Goal: Transaction & Acquisition: Book appointment/travel/reservation

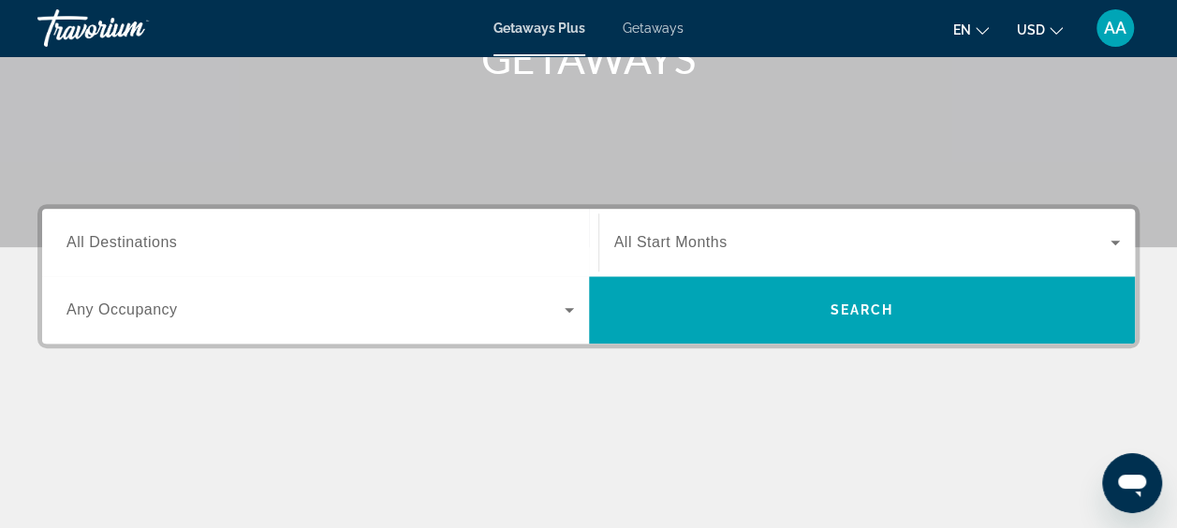
scroll to position [374, 0]
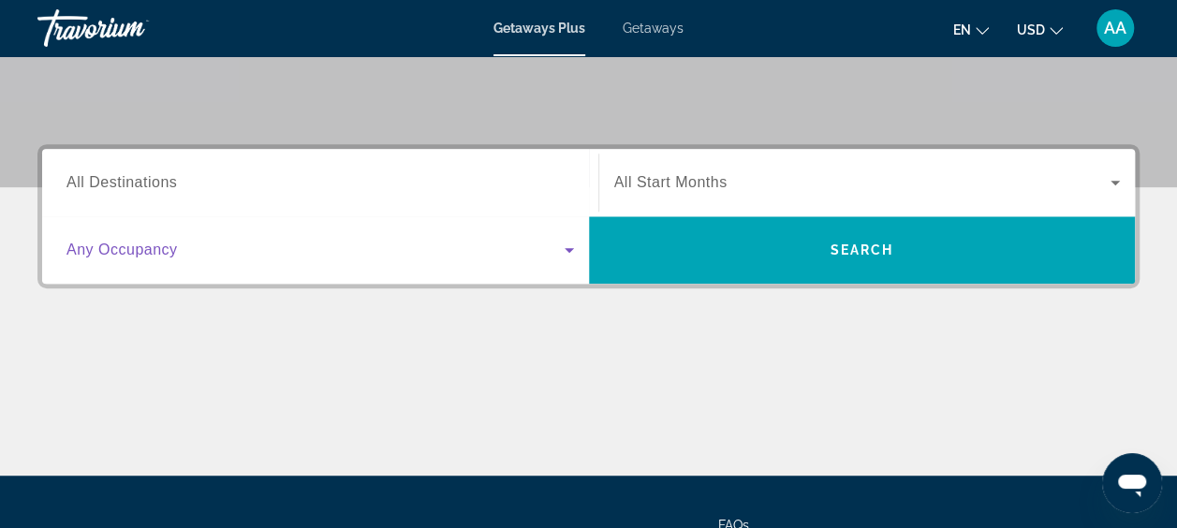
click at [546, 246] on span "Search widget" at bounding box center [315, 250] width 498 height 22
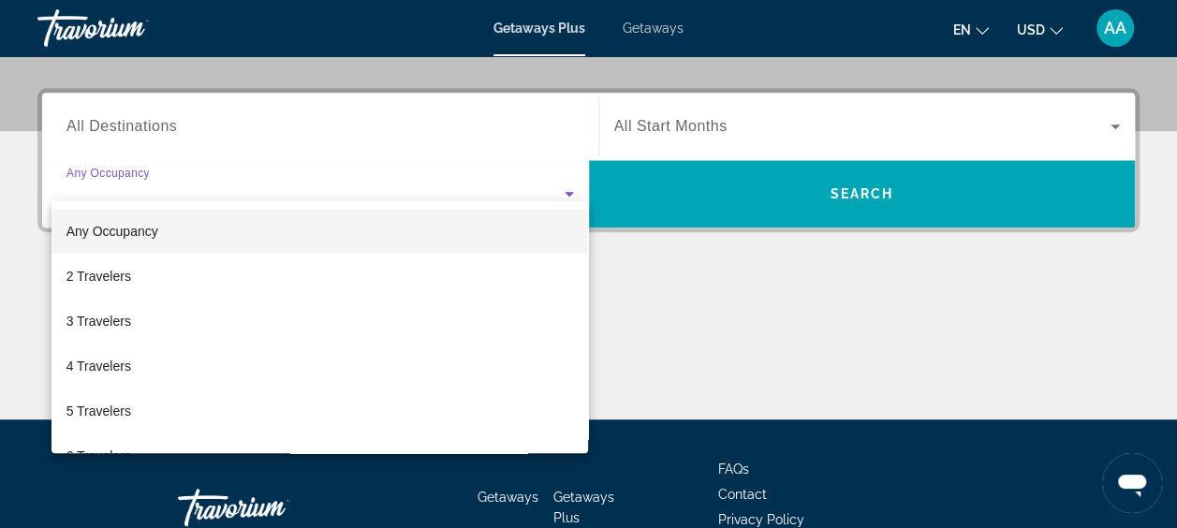
scroll to position [457, 0]
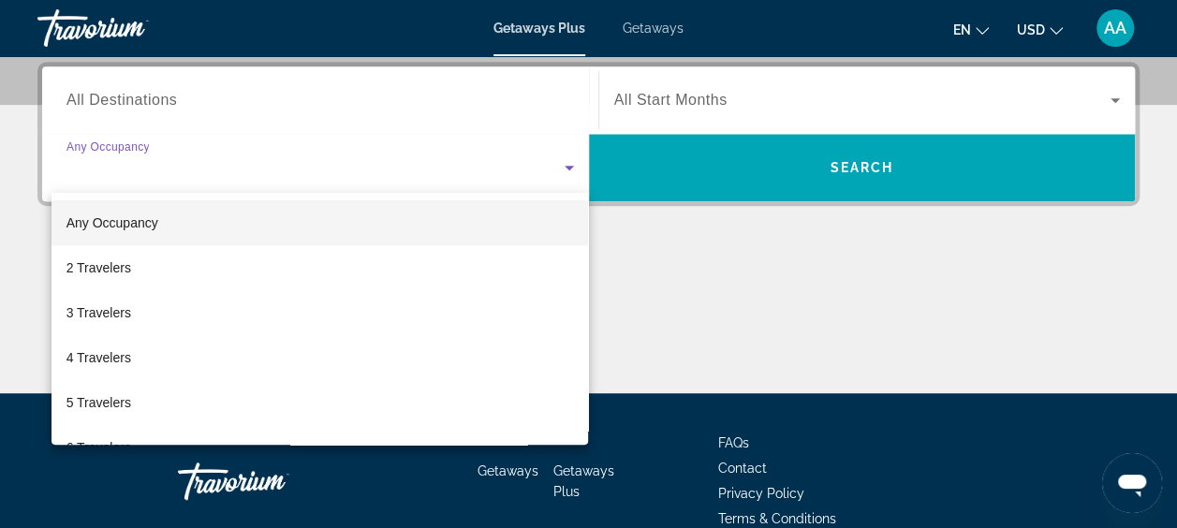
click at [701, 249] on div at bounding box center [588, 264] width 1177 height 528
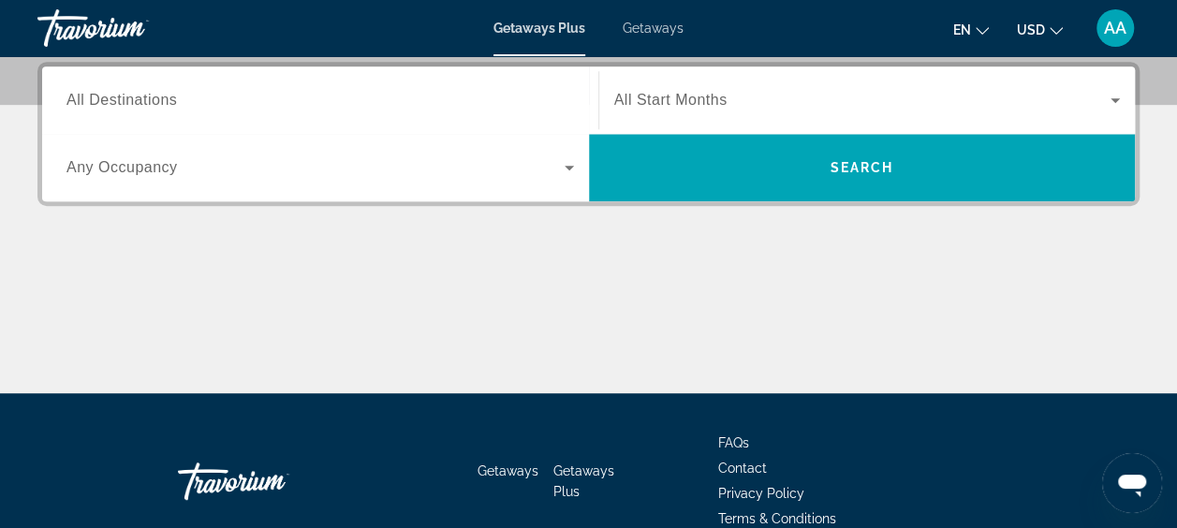
click at [652, 96] on span "All Start Months" at bounding box center [670, 100] width 113 height 16
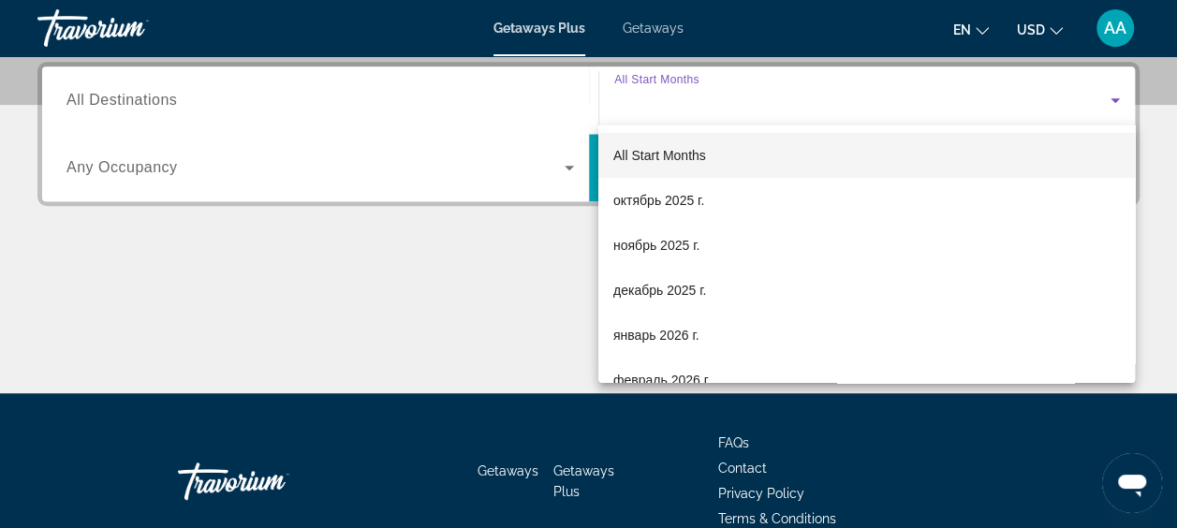
click at [652, 95] on div at bounding box center [588, 264] width 1177 height 528
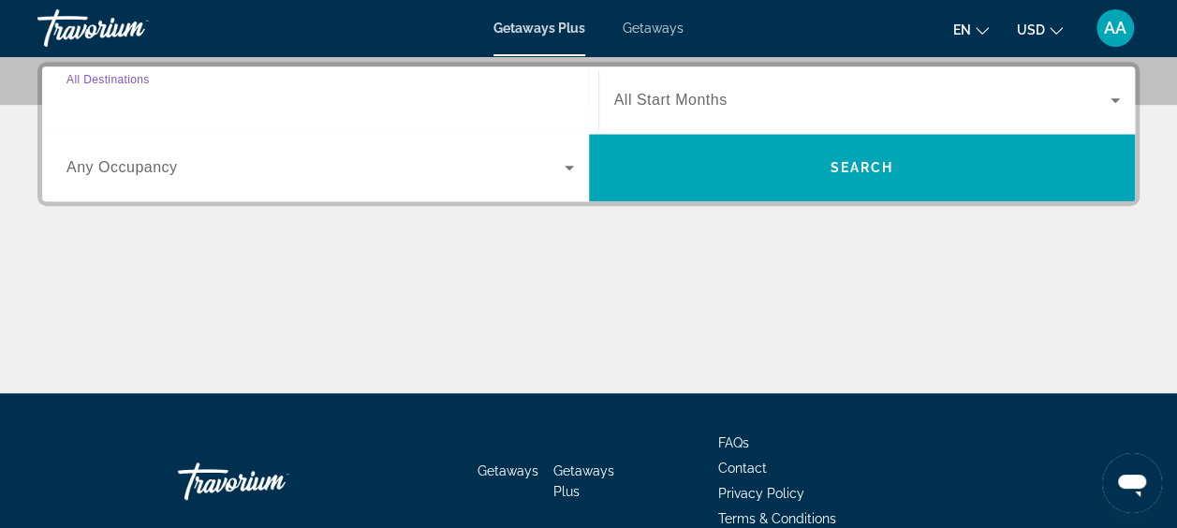
click at [461, 90] on input "Destination All Destinations" at bounding box center [319, 101] width 507 height 22
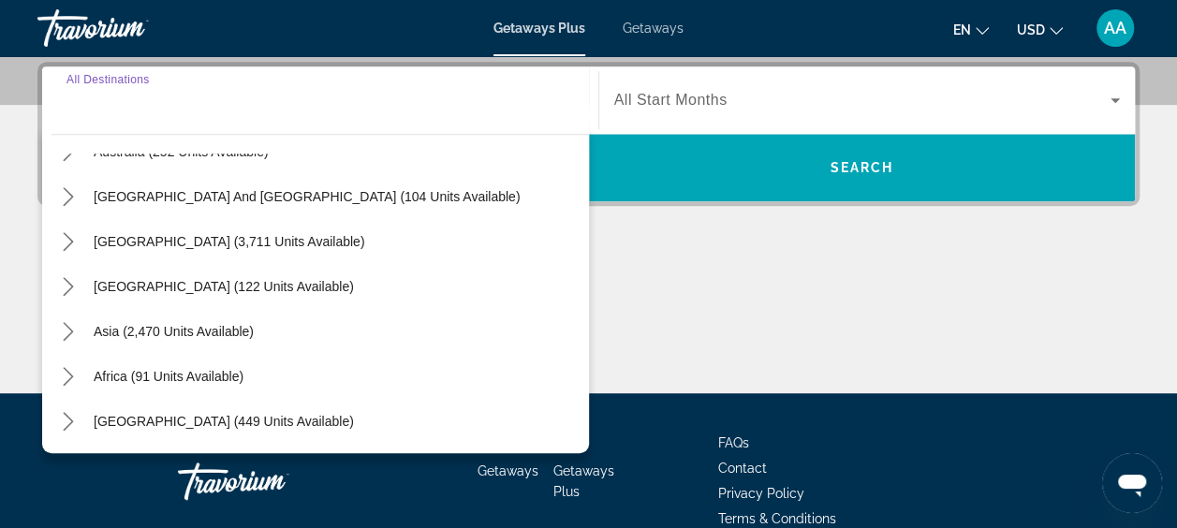
scroll to position [550, 0]
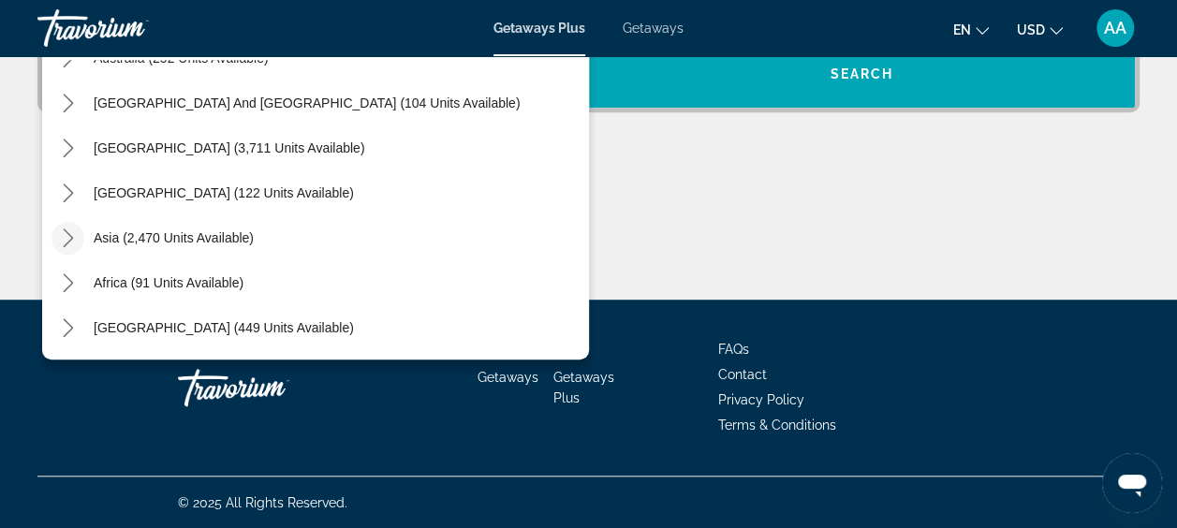
click at [67, 240] on icon "Toggle Asia (2,470 units available) submenu" at bounding box center [68, 237] width 10 height 19
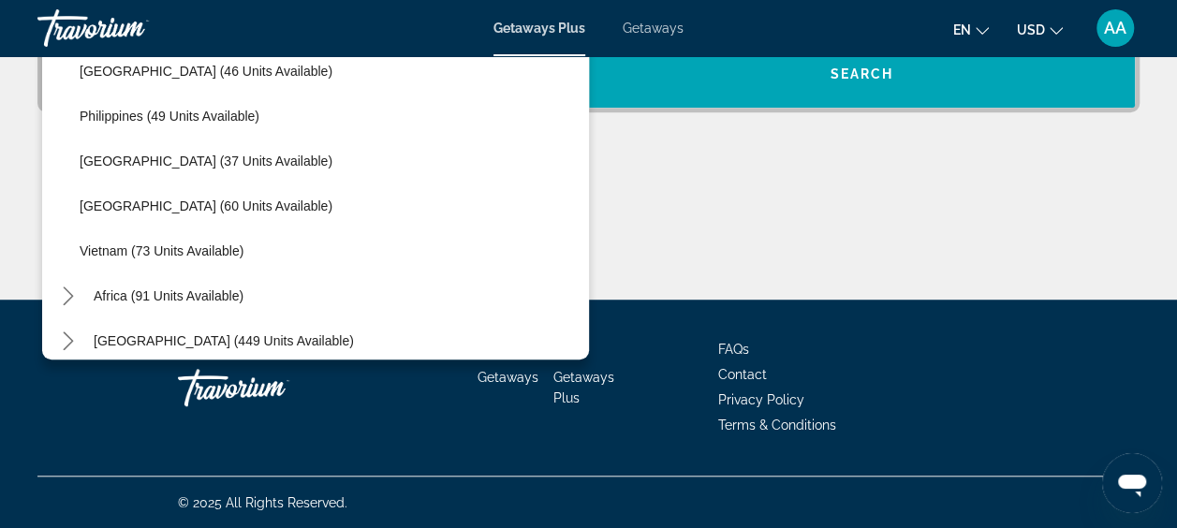
scroll to position [753, 0]
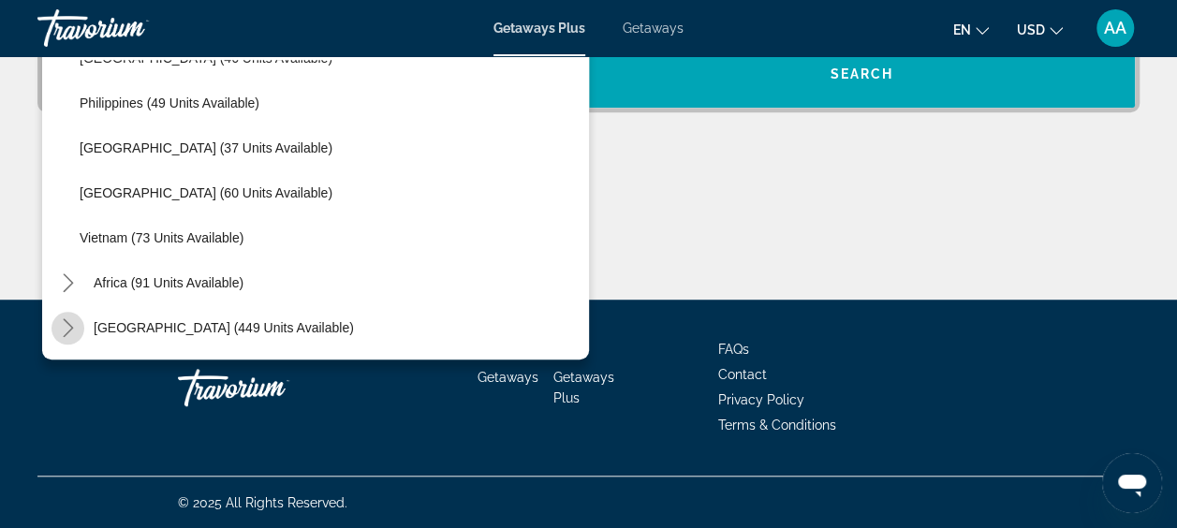
click at [66, 328] on icon "Toggle Middle East (449 units available) submenu" at bounding box center [68, 327] width 19 height 19
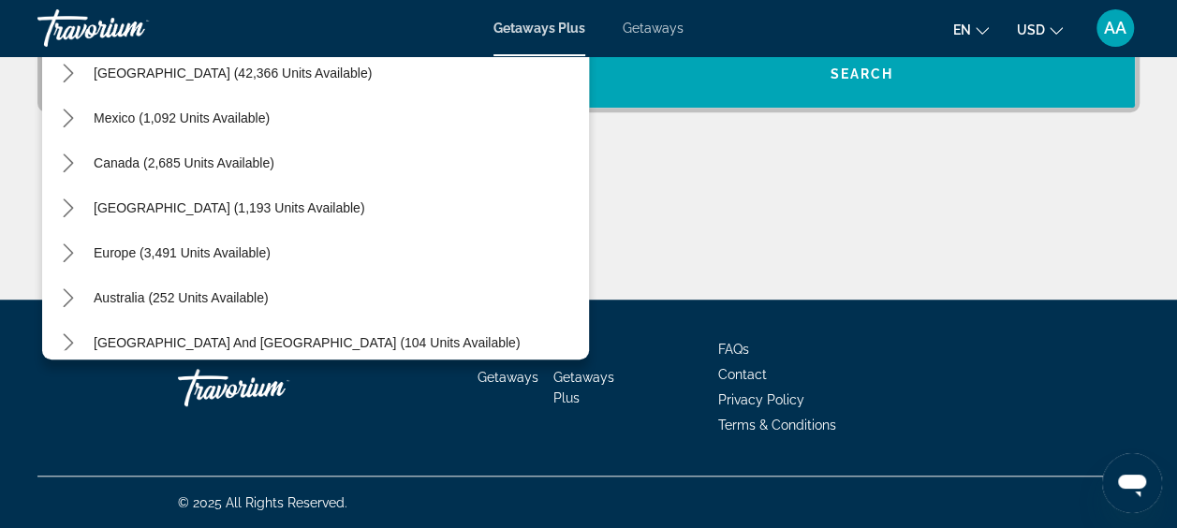
scroll to position [94, 0]
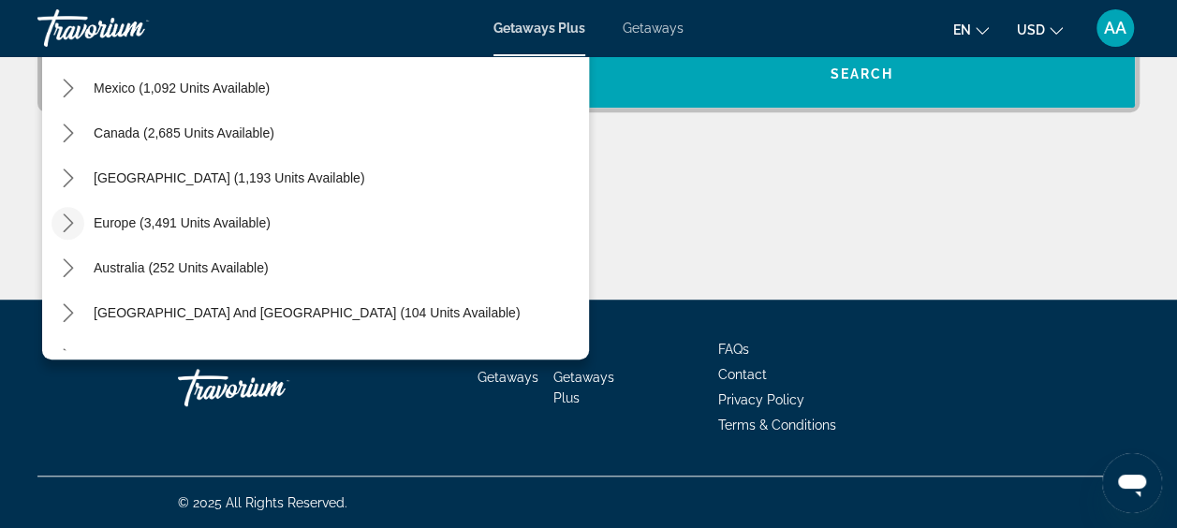
click at [70, 224] on icon "Toggle Europe (3,491 units available) submenu" at bounding box center [68, 222] width 10 height 19
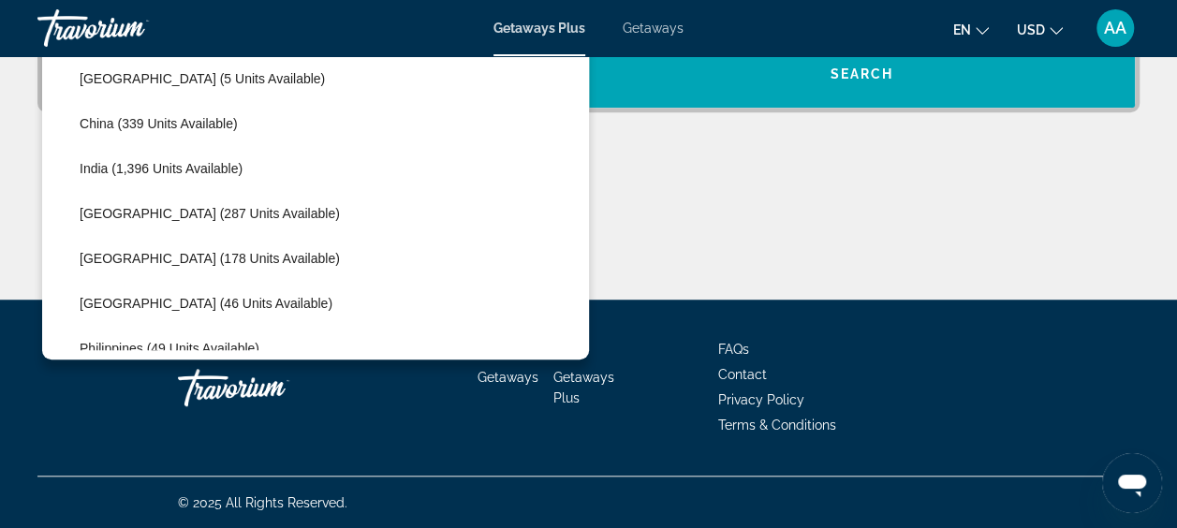
scroll to position [1545, 0]
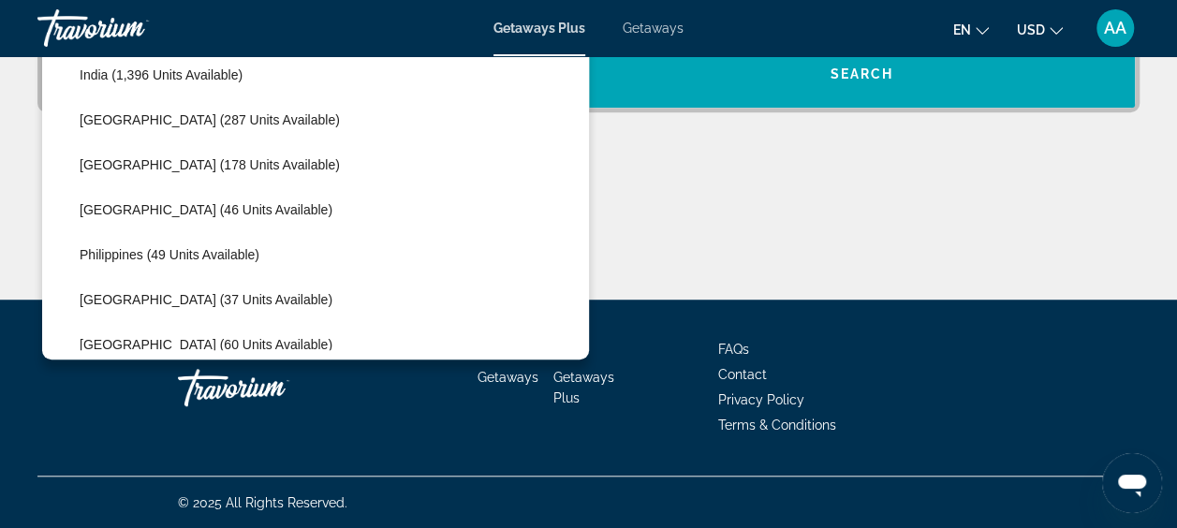
click at [820, 157] on div "Destination All Destinations All destinations United States (42,366 units avail…" at bounding box center [588, 133] width 1177 height 331
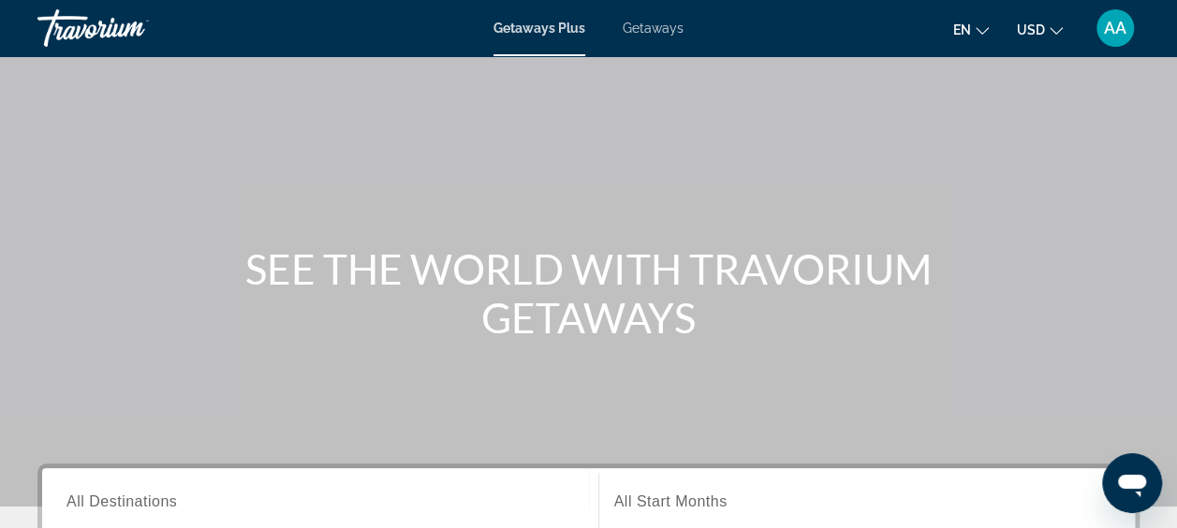
scroll to position [281, 0]
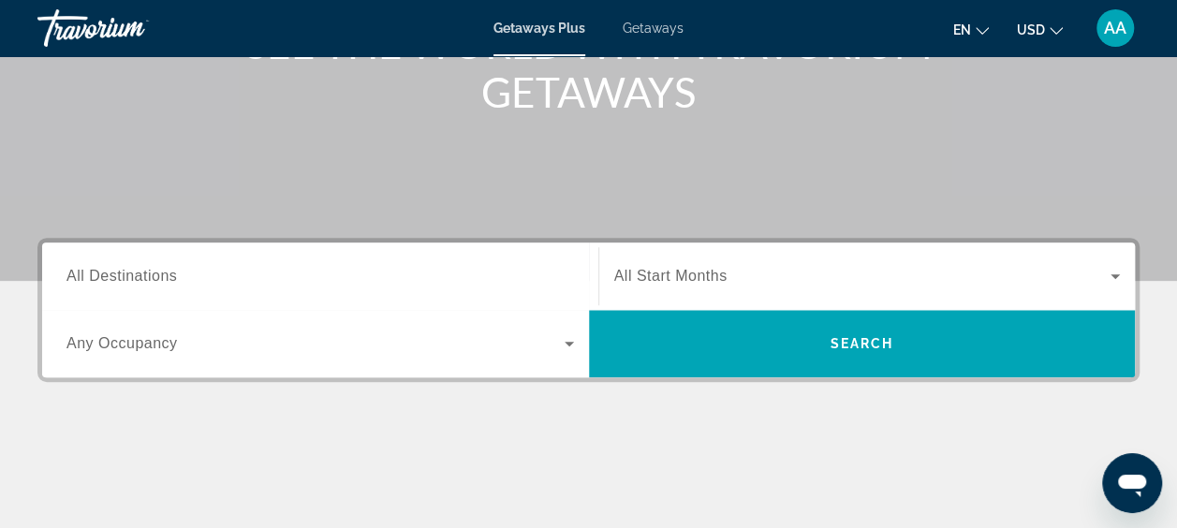
click at [711, 279] on span "All Start Months" at bounding box center [670, 276] width 113 height 16
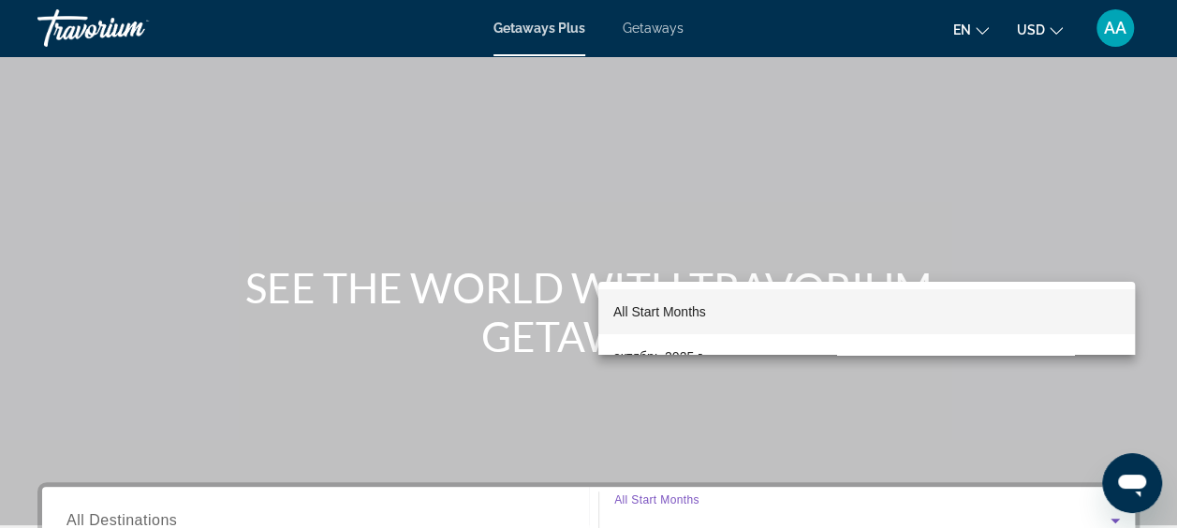
scroll to position [0, 0]
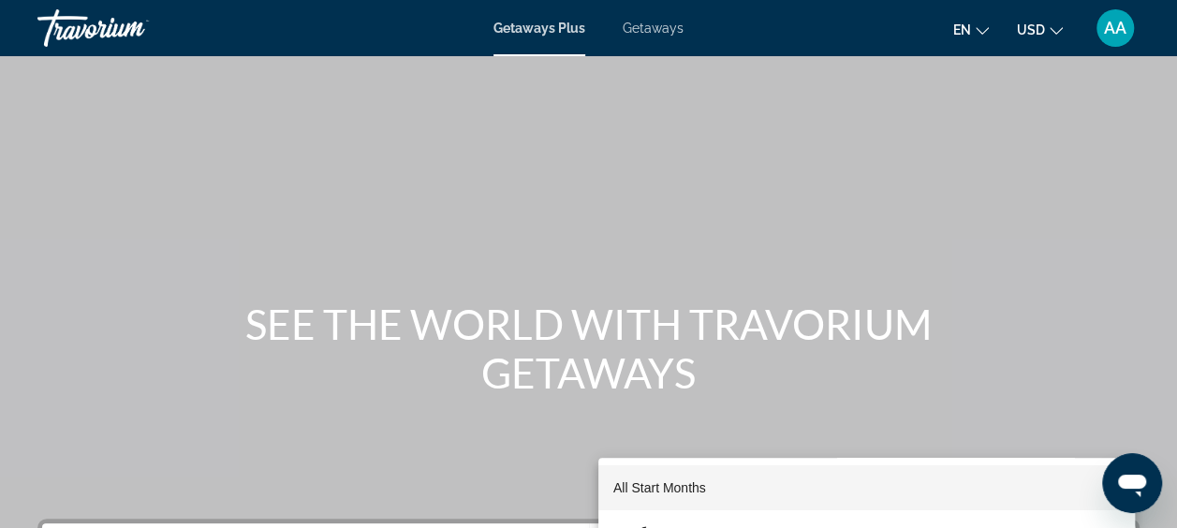
click at [650, 28] on div at bounding box center [588, 264] width 1177 height 528
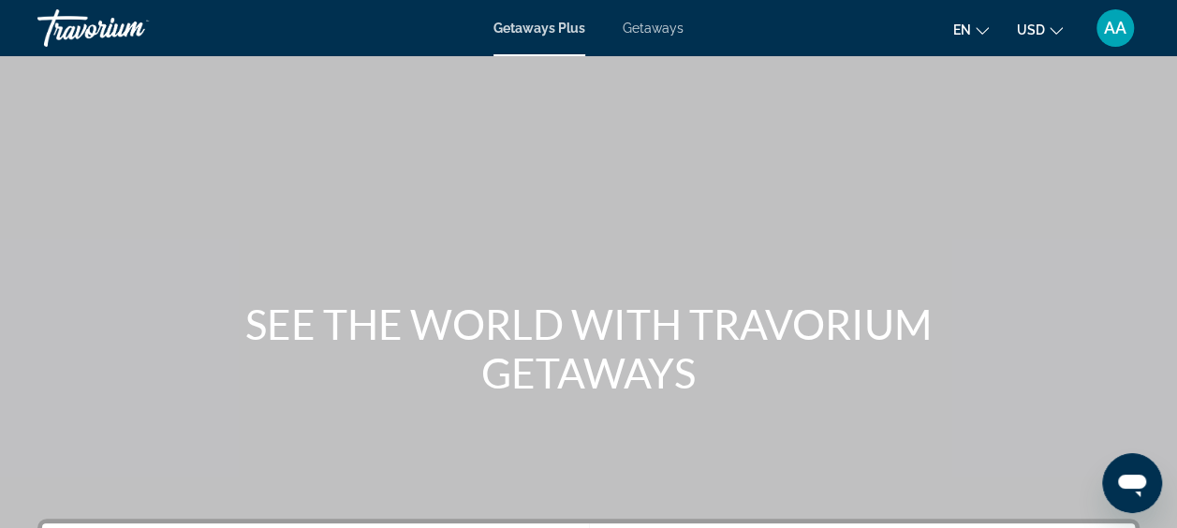
click at [666, 30] on span "Getaways" at bounding box center [653, 28] width 61 height 15
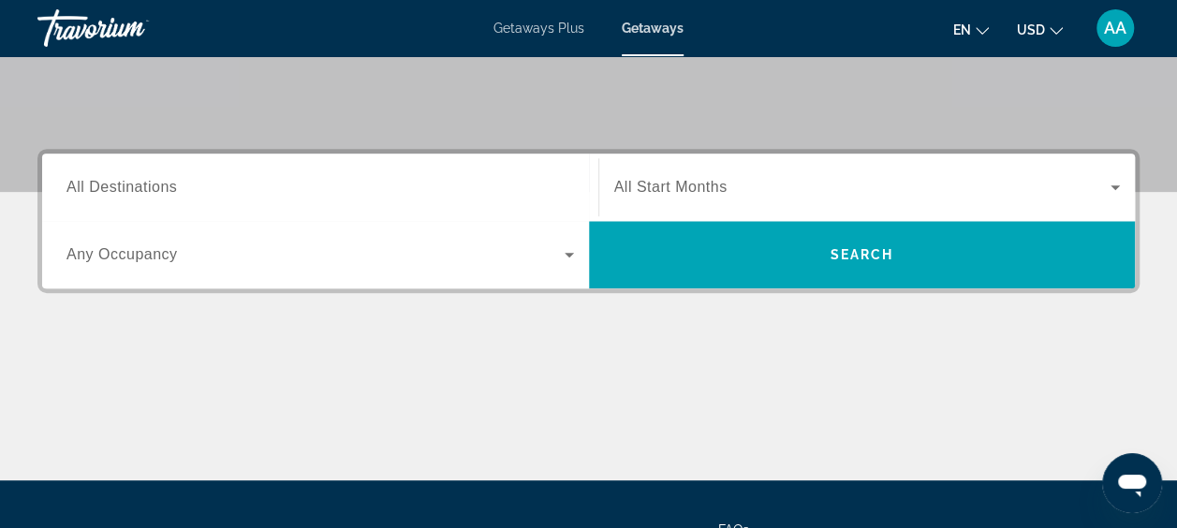
scroll to position [374, 0]
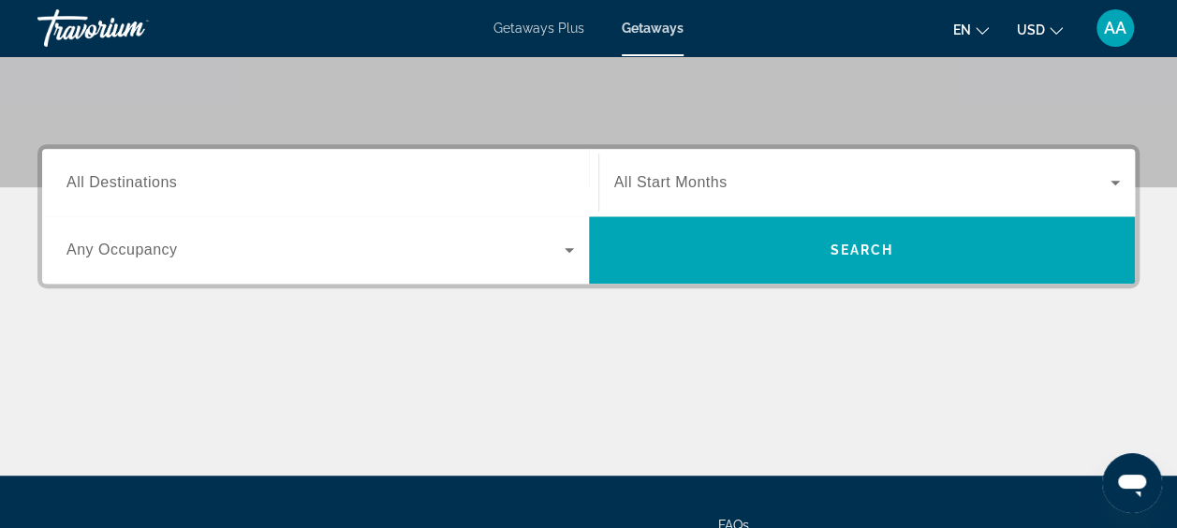
click at [133, 183] on span "All Destinations" at bounding box center [121, 182] width 110 height 16
click at [133, 183] on input "Destination All Destinations" at bounding box center [319, 183] width 507 height 22
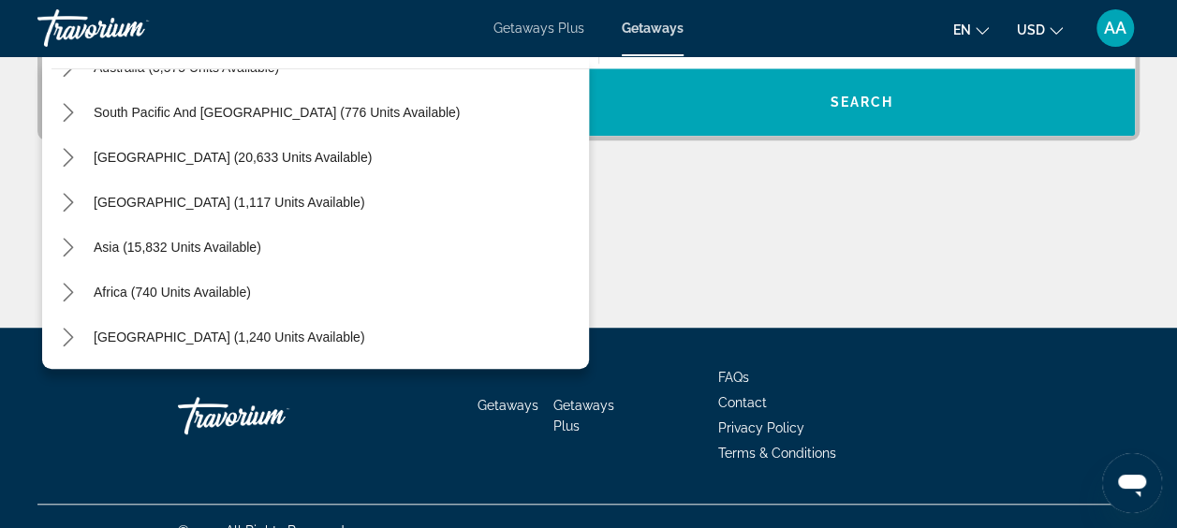
scroll to position [550, 0]
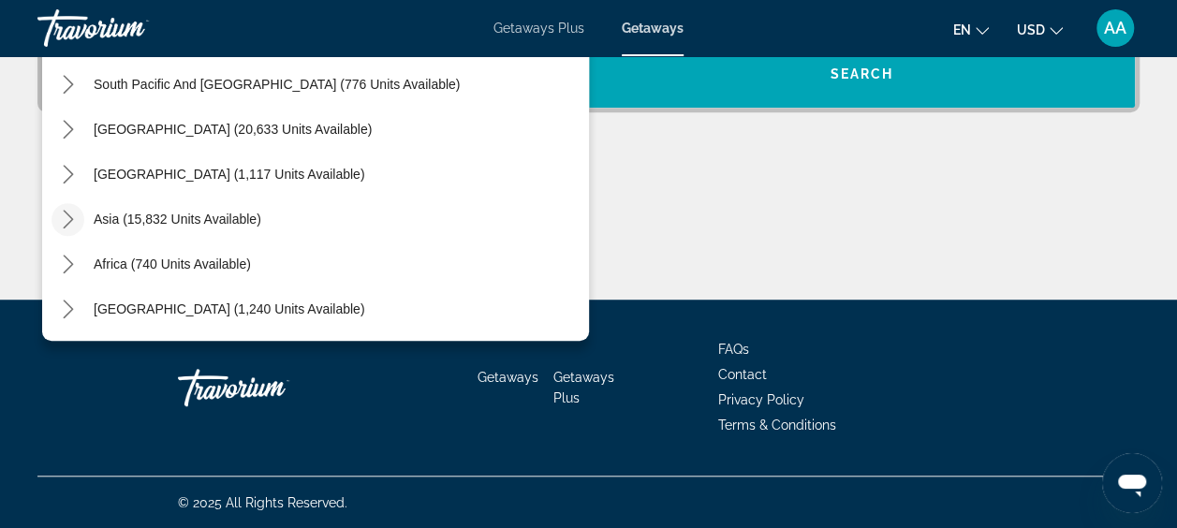
click at [67, 219] on icon "Toggle Asia (15,832 units available) submenu" at bounding box center [68, 219] width 19 height 19
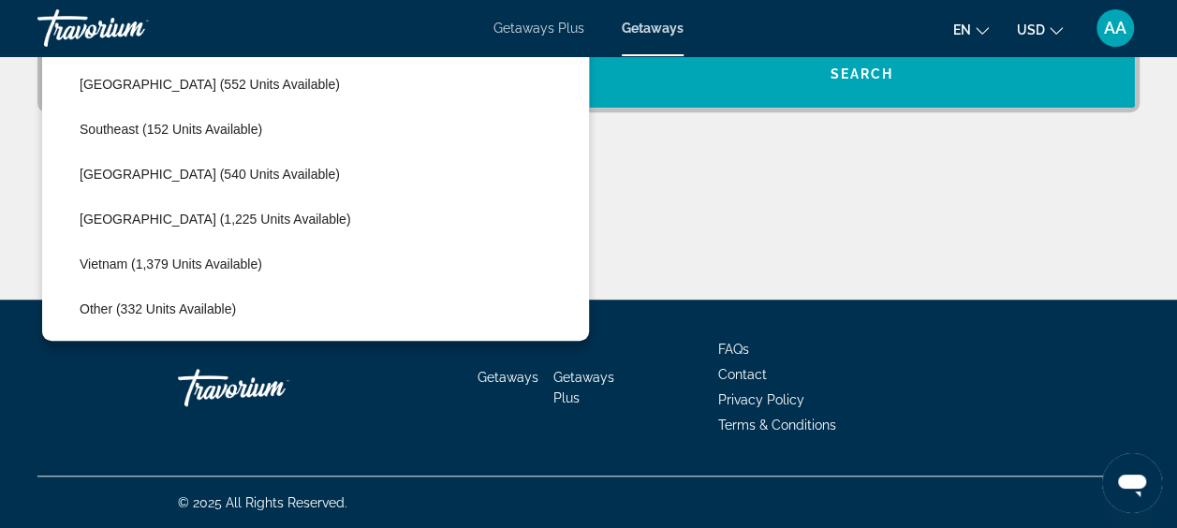
scroll to position [927, 0]
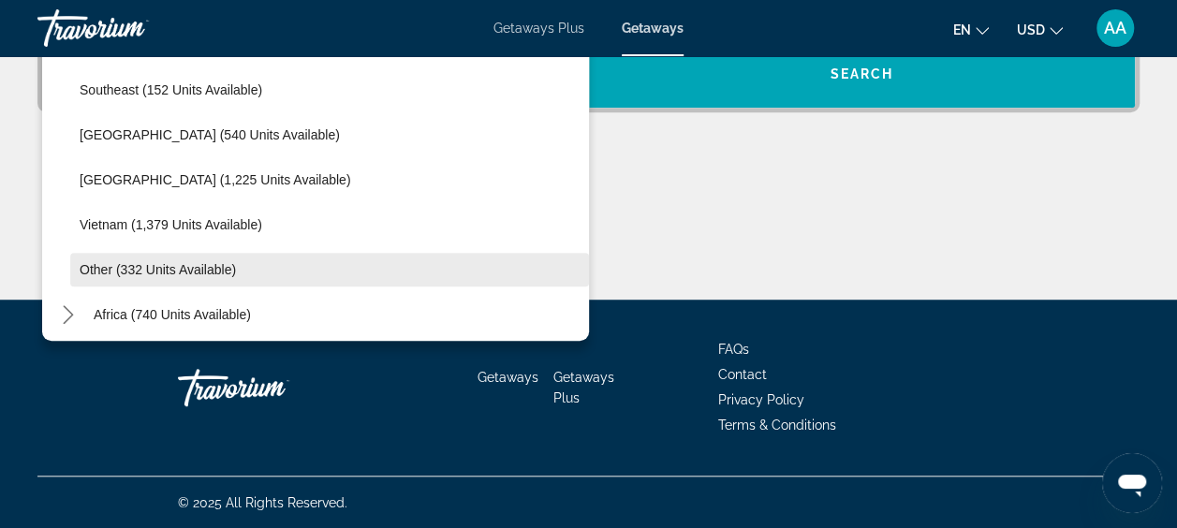
click at [168, 275] on span "Other (332 units available)" at bounding box center [158, 269] width 156 height 15
type input "**********"
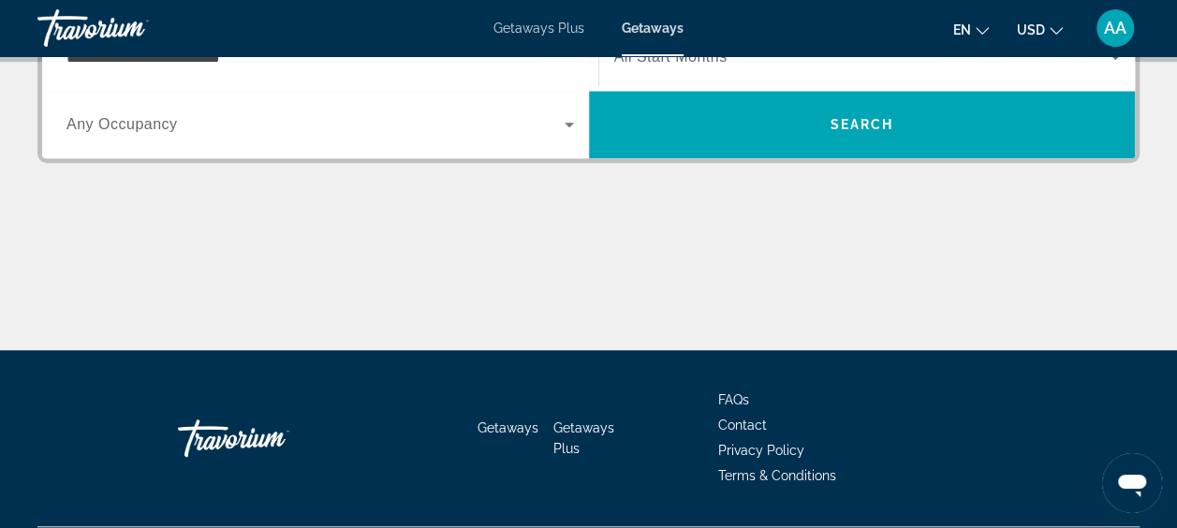
scroll to position [457, 0]
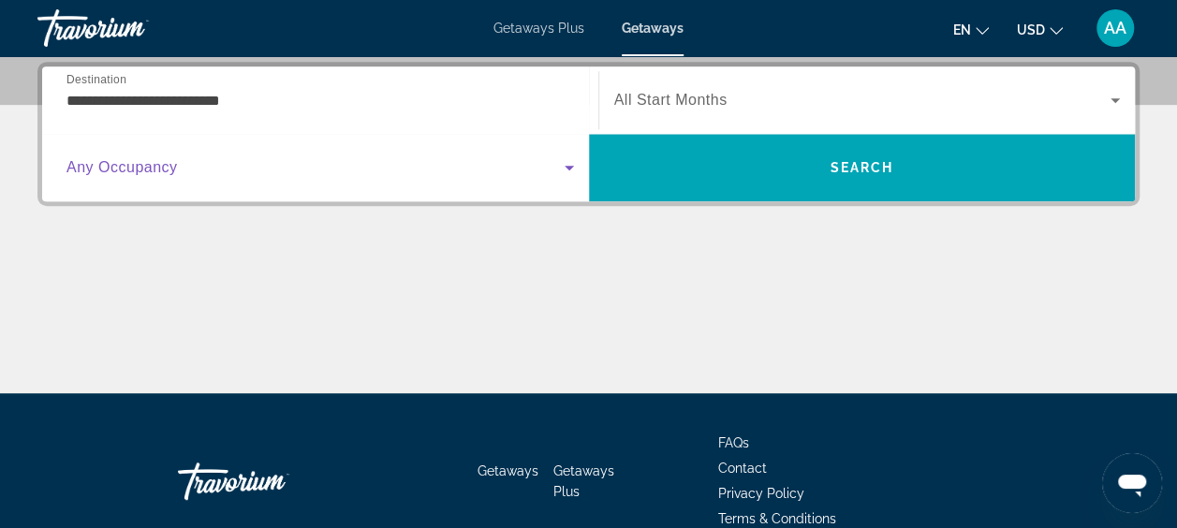
click at [528, 157] on span "Search widget" at bounding box center [315, 167] width 498 height 22
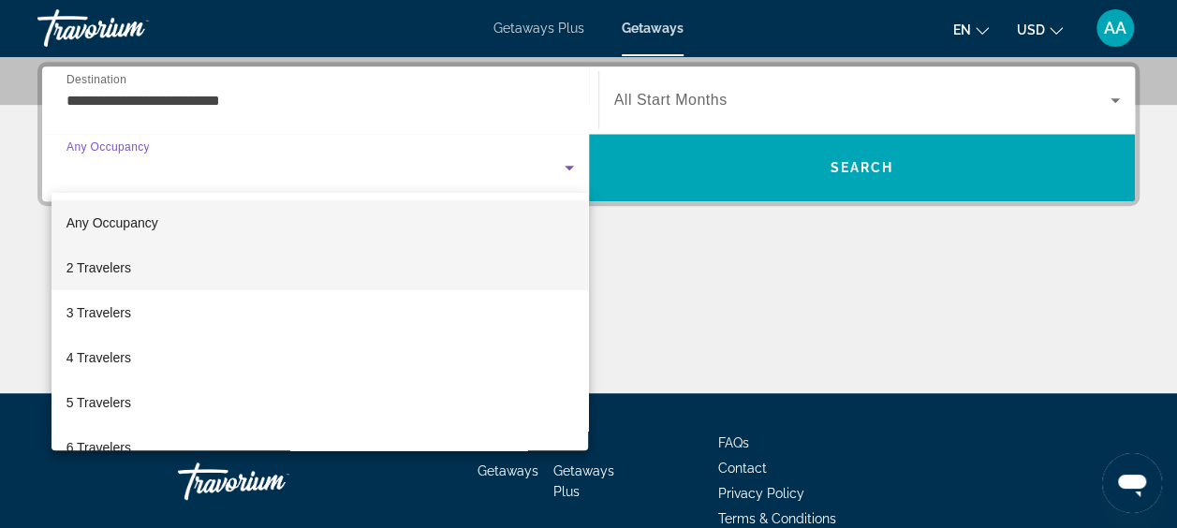
click at [124, 271] on span "2 Travelers" at bounding box center [98, 268] width 65 height 22
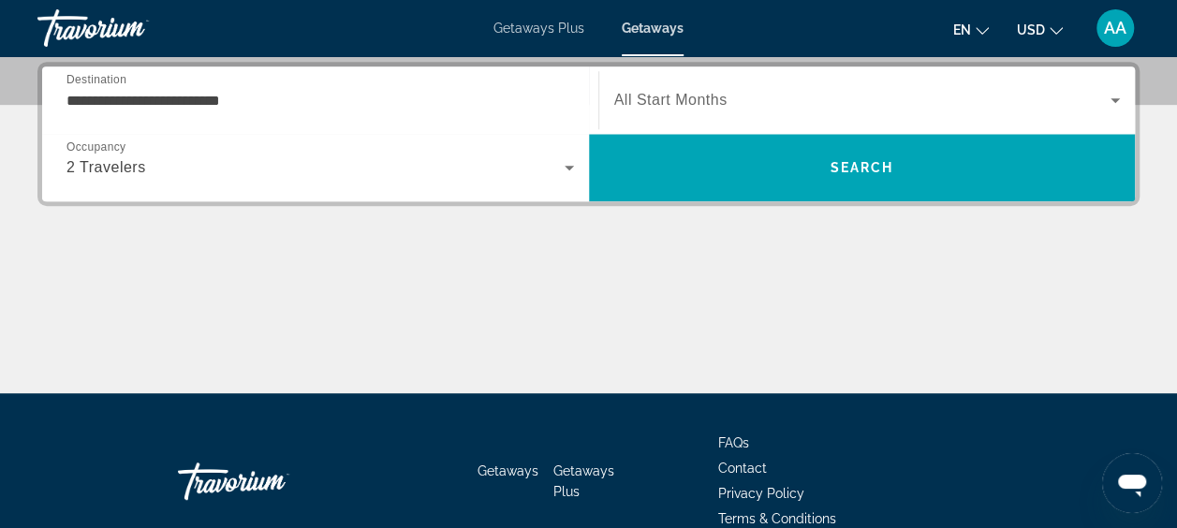
click at [705, 92] on span "All Start Months" at bounding box center [670, 100] width 113 height 16
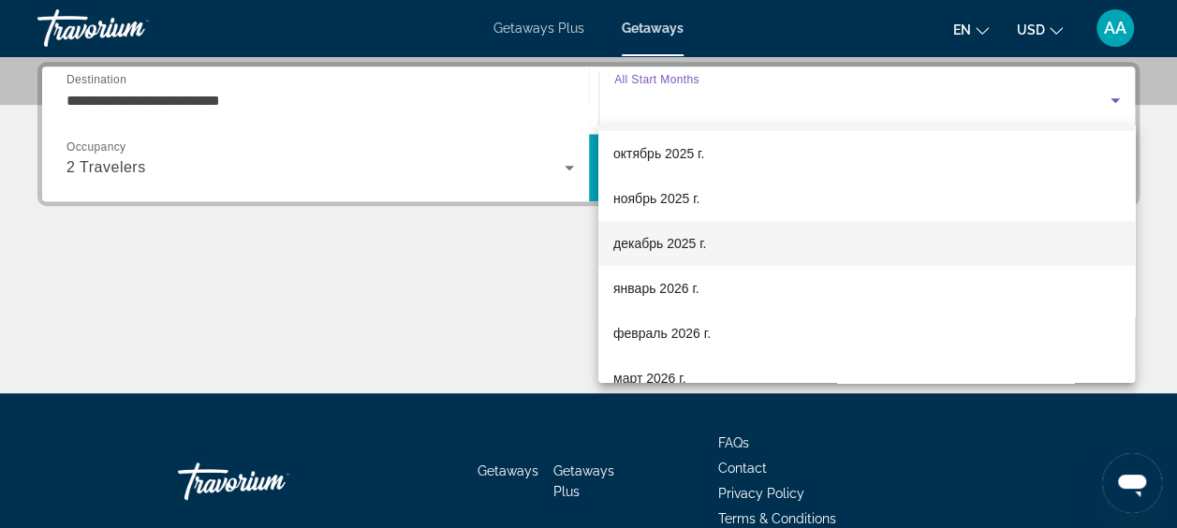
scroll to position [0, 0]
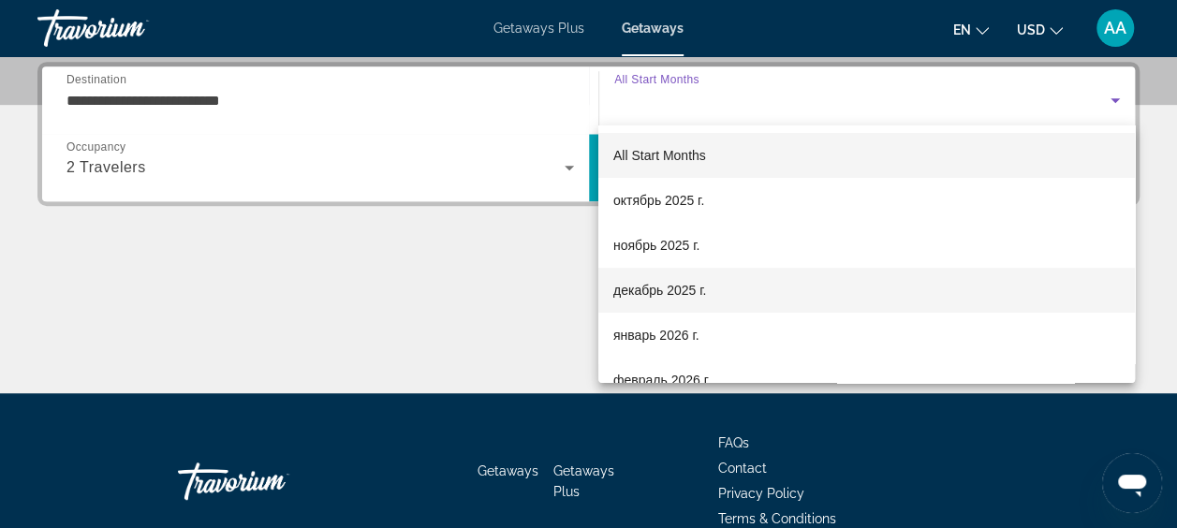
click at [689, 288] on span "декабрь 2025 г." at bounding box center [659, 290] width 93 height 22
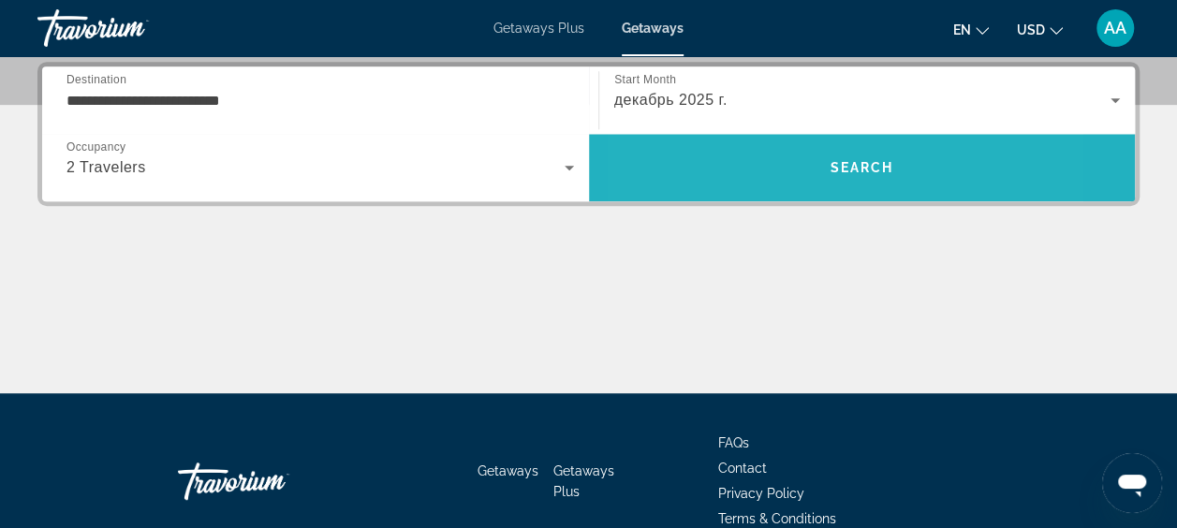
click at [753, 165] on span "Search" at bounding box center [862, 167] width 547 height 45
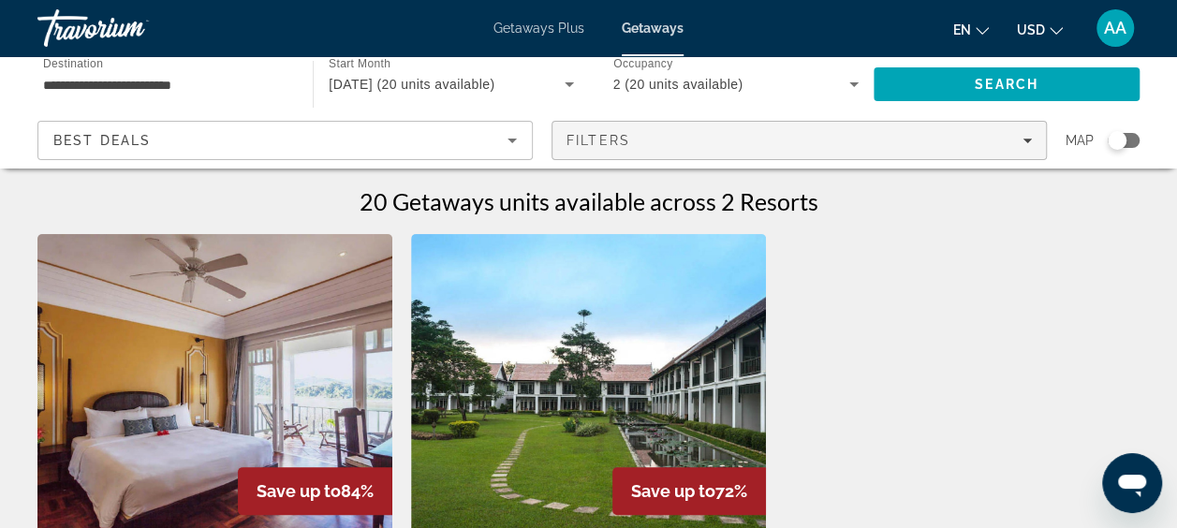
click at [1013, 130] on span "Filters" at bounding box center [798, 140] width 493 height 45
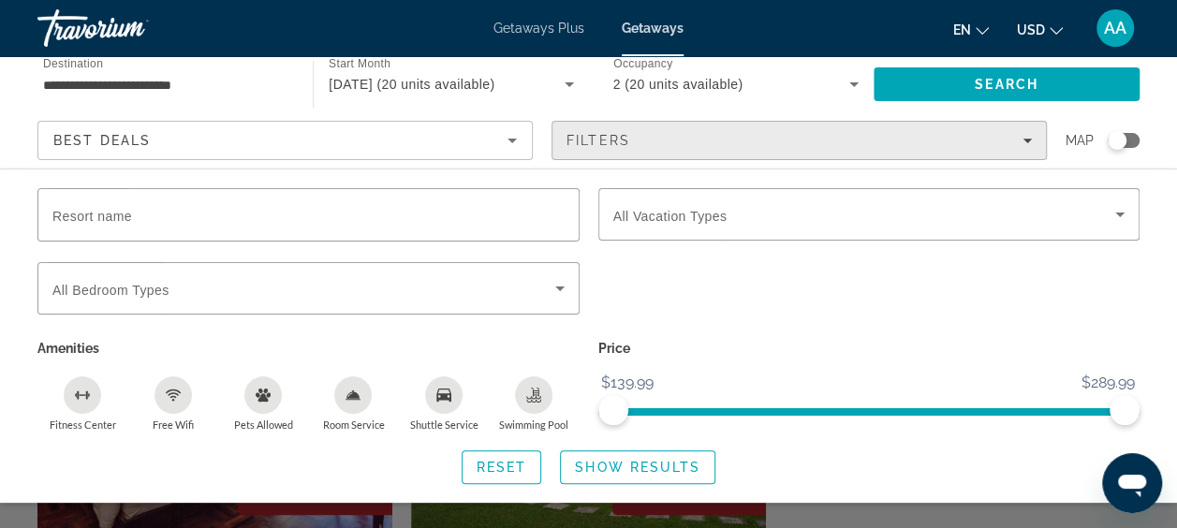
click at [1014, 130] on span "Filters" at bounding box center [798, 140] width 493 height 45
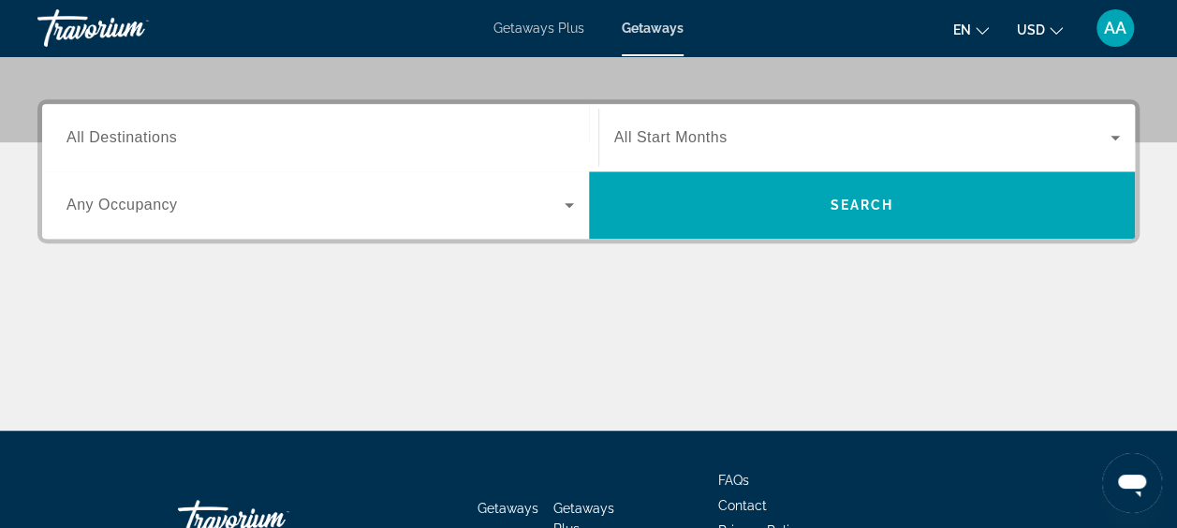
scroll to position [457, 0]
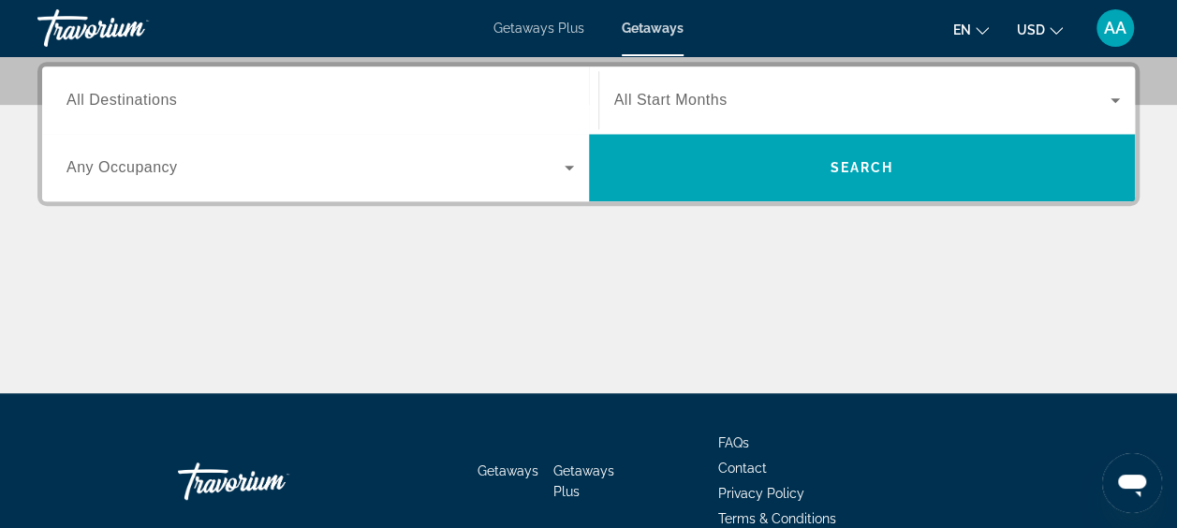
click at [159, 169] on span "Any Occupancy" at bounding box center [121, 167] width 111 height 16
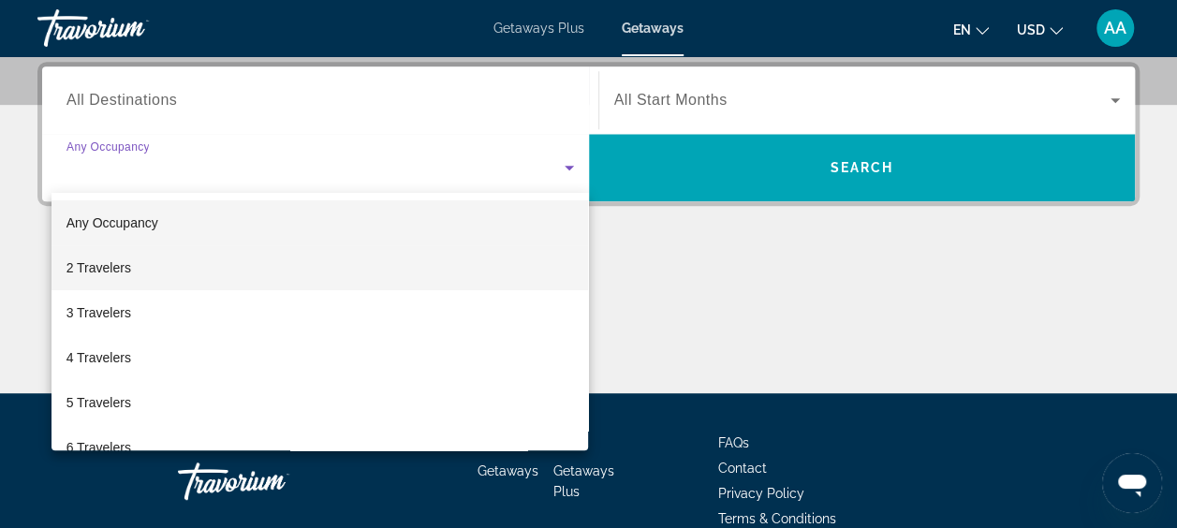
click at [120, 268] on span "2 Travelers" at bounding box center [98, 268] width 65 height 22
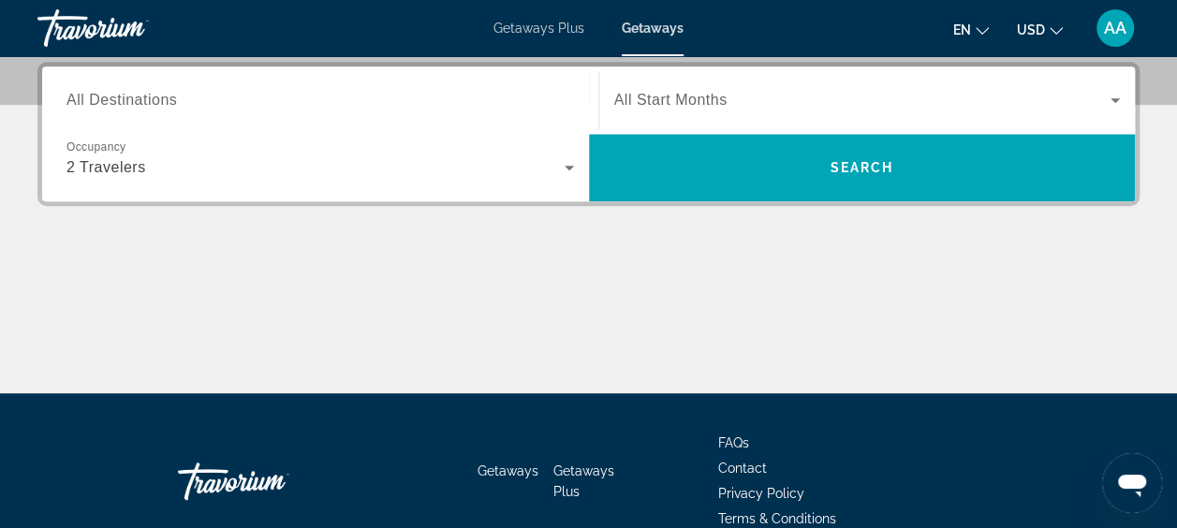
click at [157, 104] on span "All Destinations" at bounding box center [121, 100] width 110 height 16
click at [157, 104] on input "Destination All Destinations" at bounding box center [319, 101] width 507 height 22
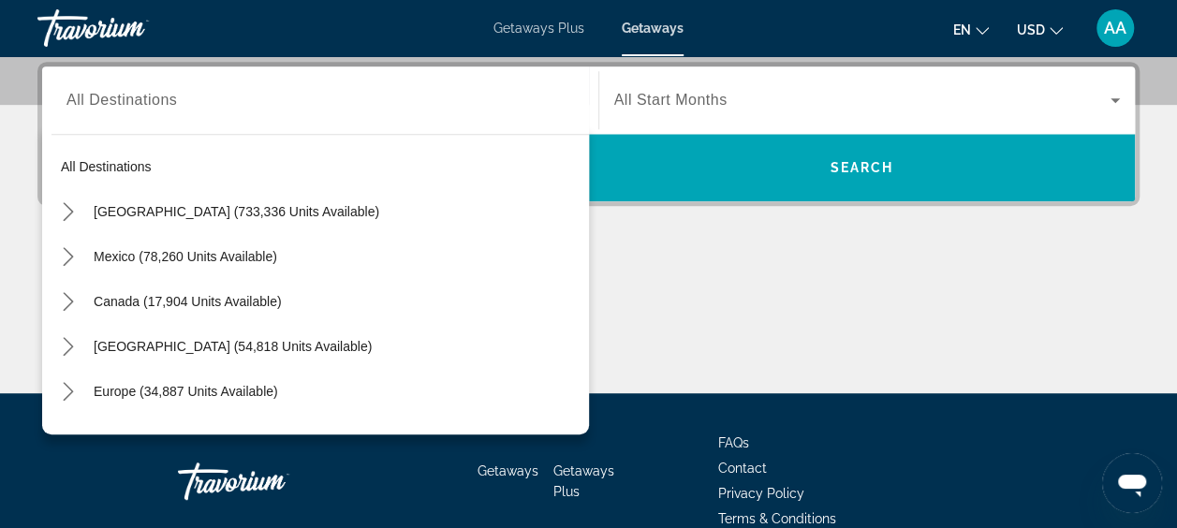
click at [127, 111] on div "Search widget" at bounding box center [319, 100] width 507 height 53
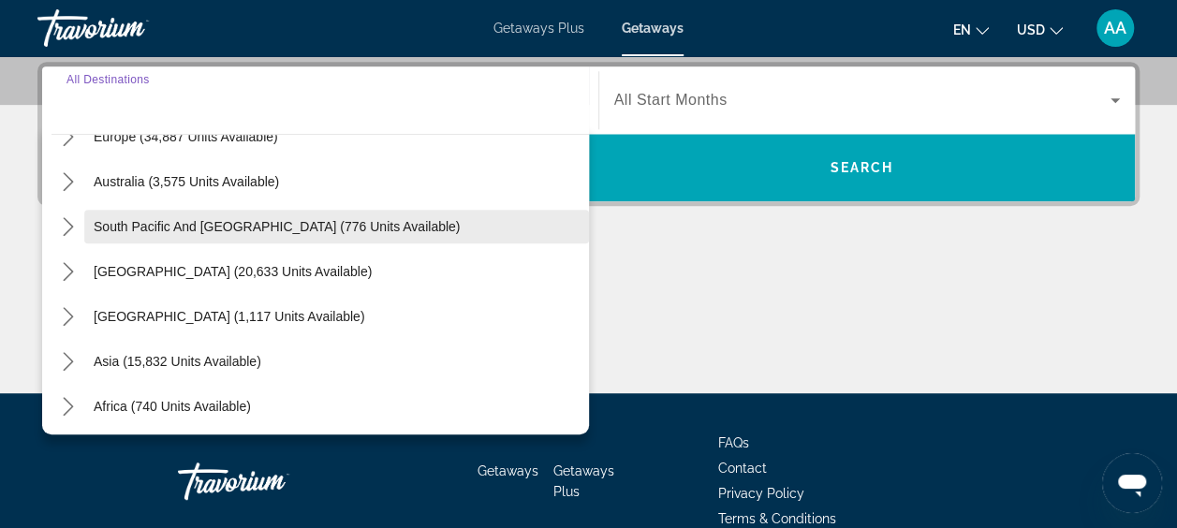
scroll to position [281, 0]
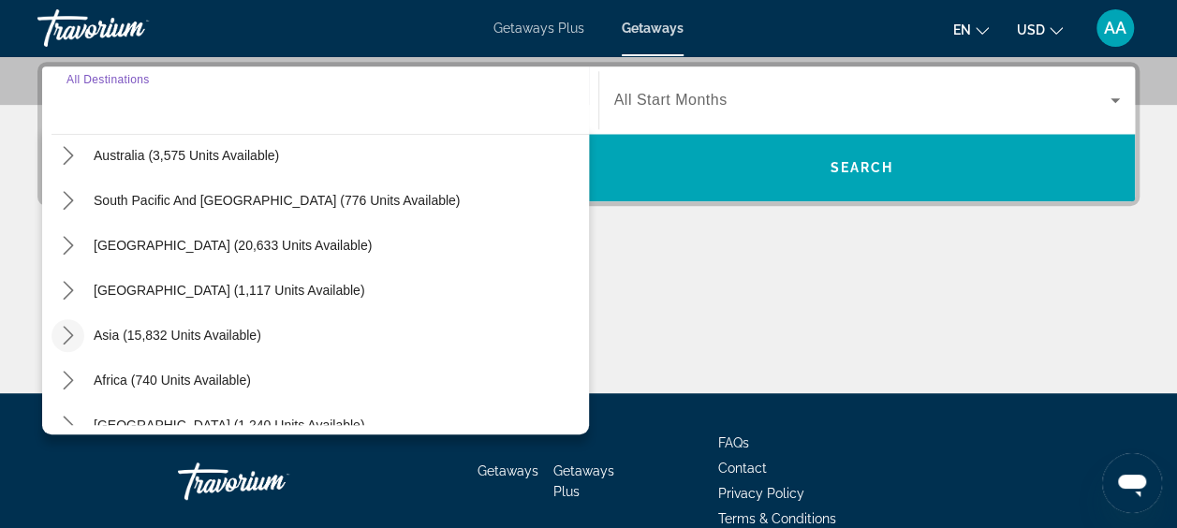
click at [69, 326] on icon "Toggle Asia (15,832 units available) submenu" at bounding box center [68, 335] width 19 height 19
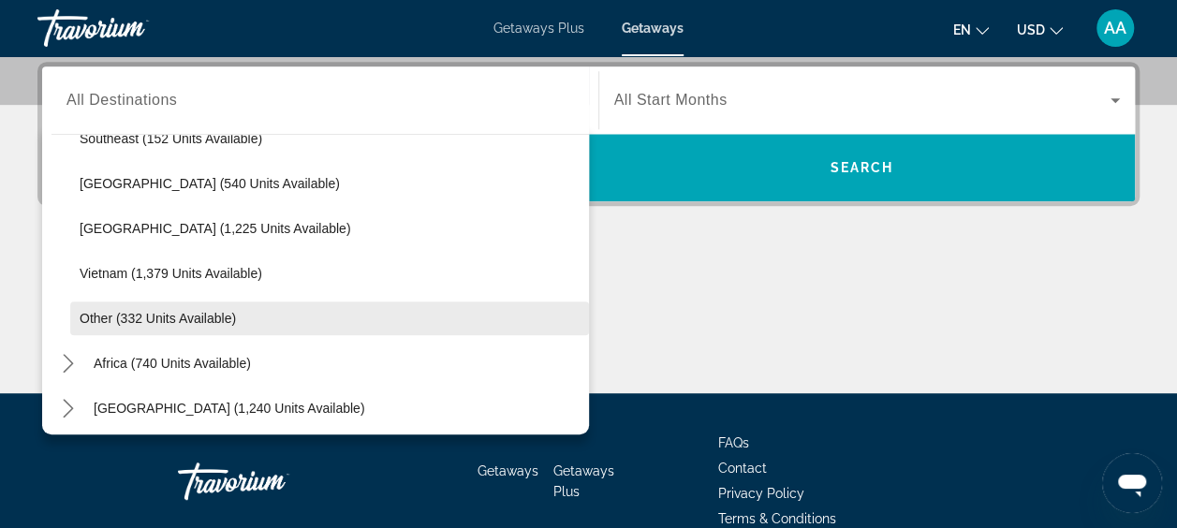
scroll to position [977, 0]
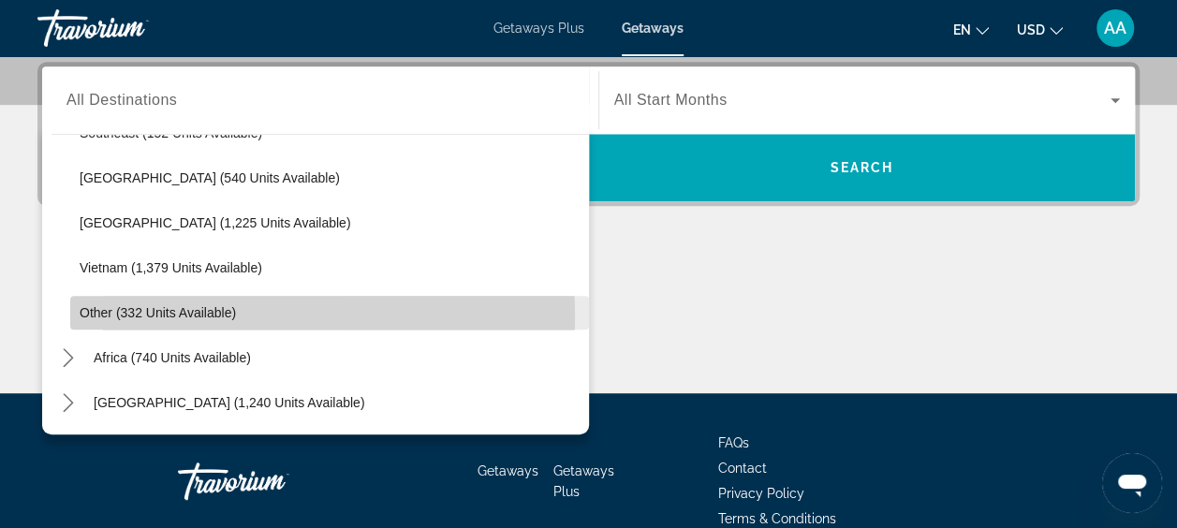
click at [219, 315] on span "Other (332 units available)" at bounding box center [158, 312] width 156 height 15
type input "**********"
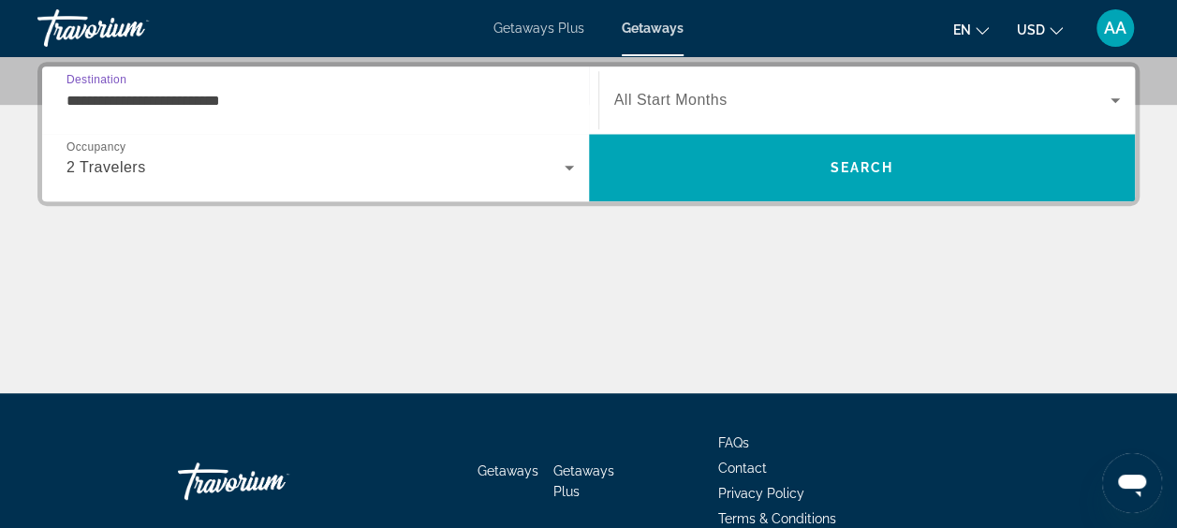
click at [682, 101] on span "All Start Months" at bounding box center [670, 100] width 113 height 16
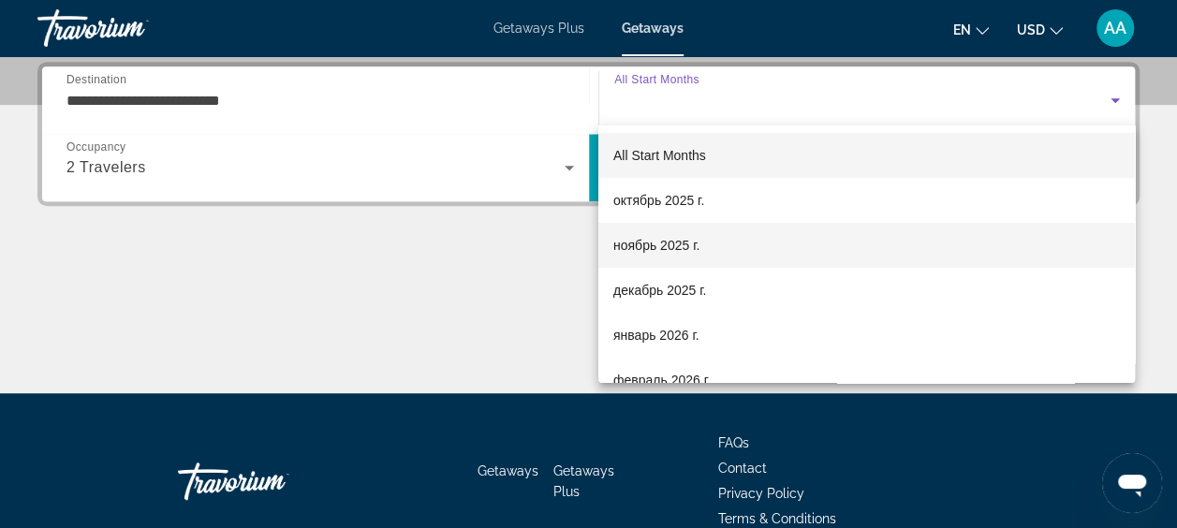
click at [661, 240] on span "ноябрь 2025 г." at bounding box center [656, 245] width 86 height 22
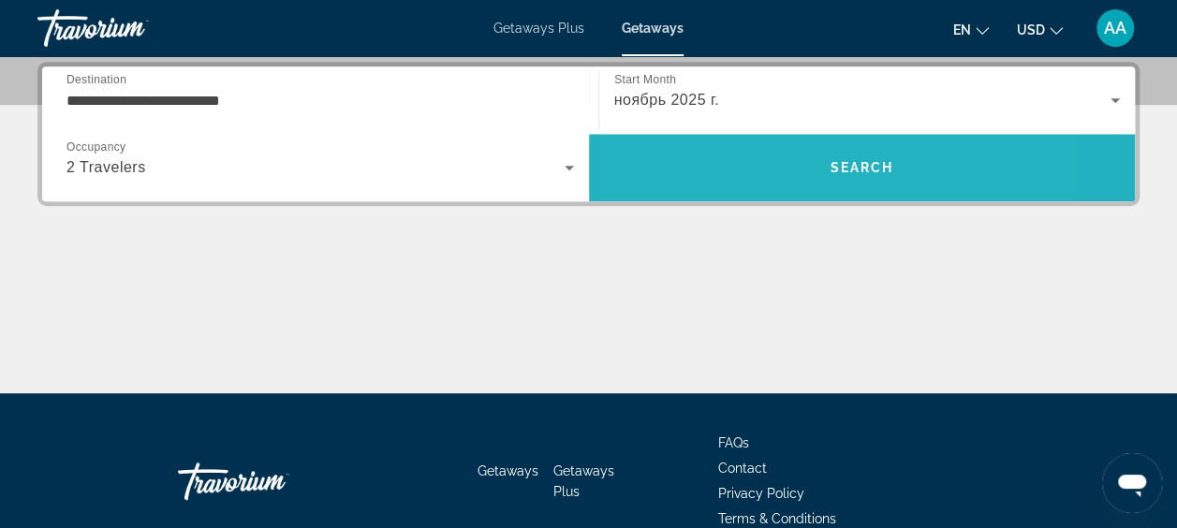
click at [748, 163] on span "Search" at bounding box center [862, 167] width 547 height 45
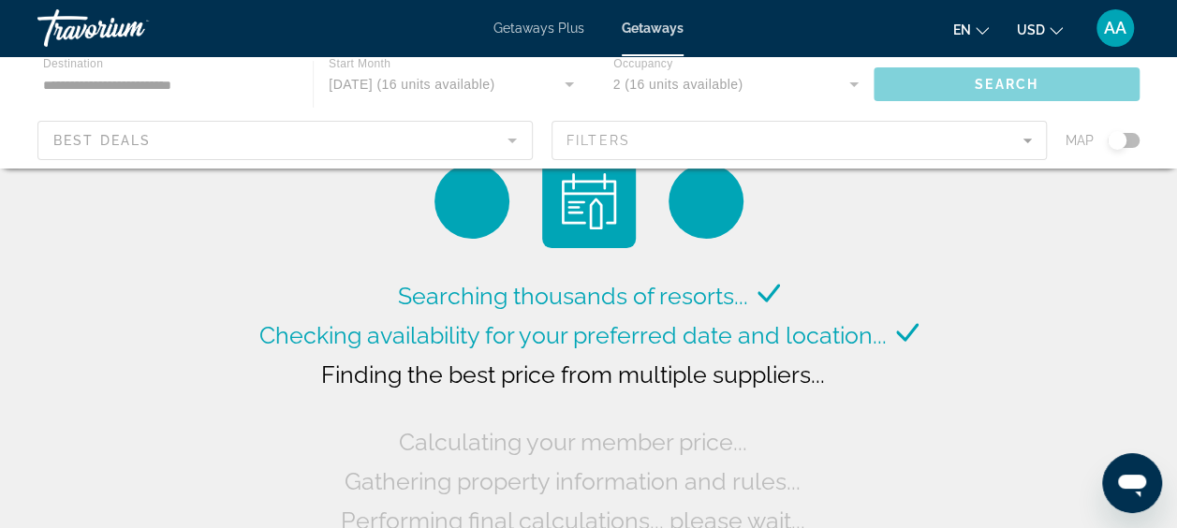
click at [172, 141] on div "Main content" at bounding box center [588, 112] width 1177 height 112
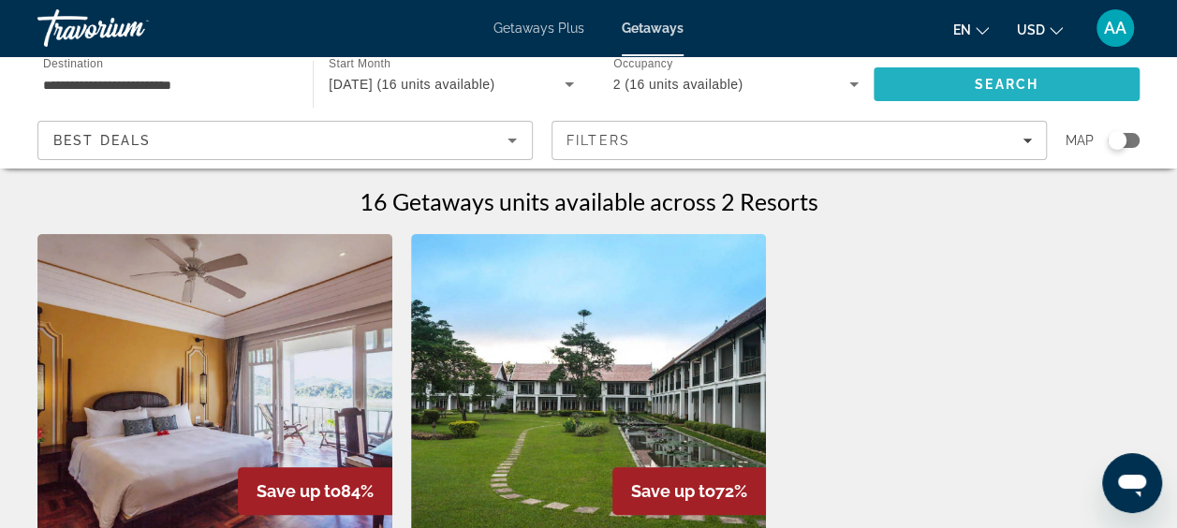
click at [962, 92] on span "Search" at bounding box center [1006, 84] width 266 height 45
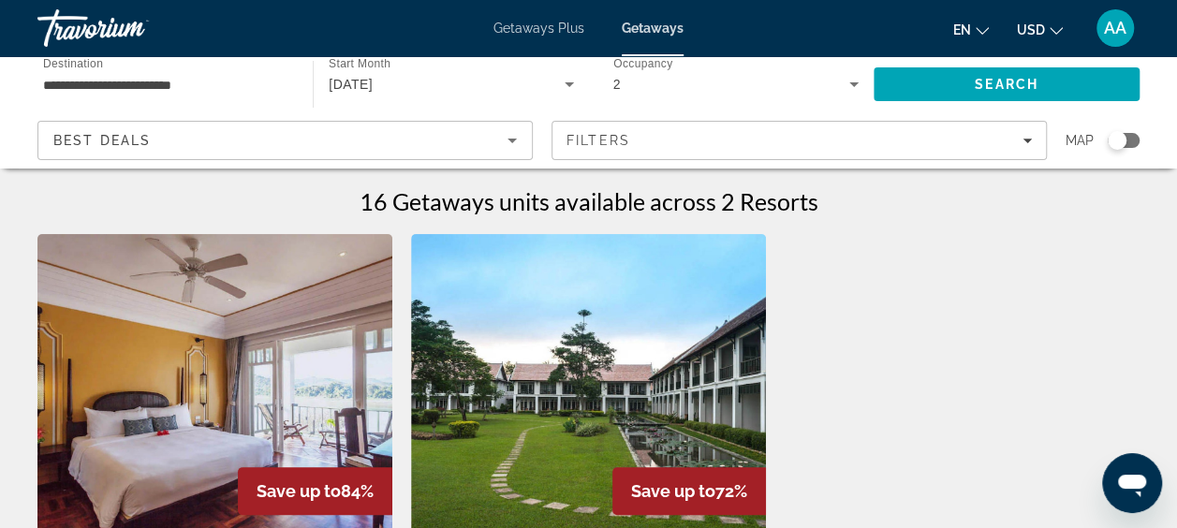
click at [432, 79] on div "[DATE]" at bounding box center [446, 84] width 235 height 22
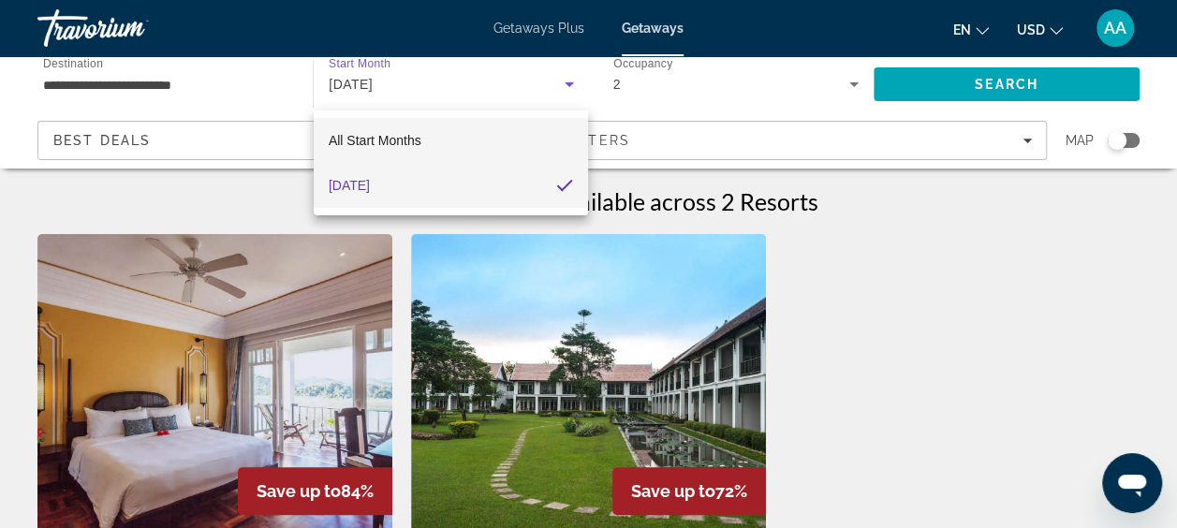
click at [401, 137] on span "All Start Months" at bounding box center [375, 140] width 93 height 15
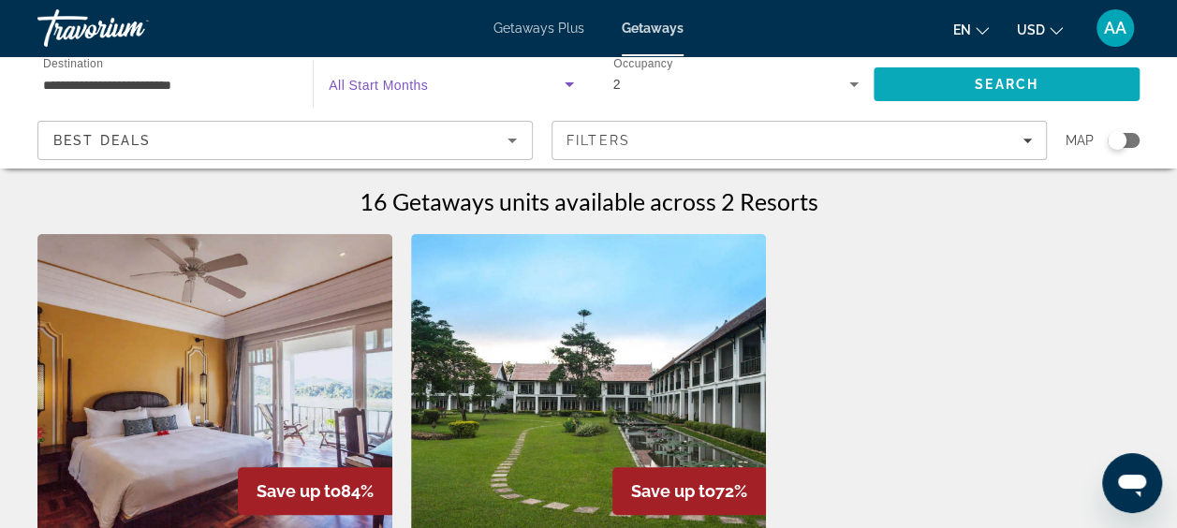
click at [1004, 80] on span "Search" at bounding box center [1007, 84] width 64 height 15
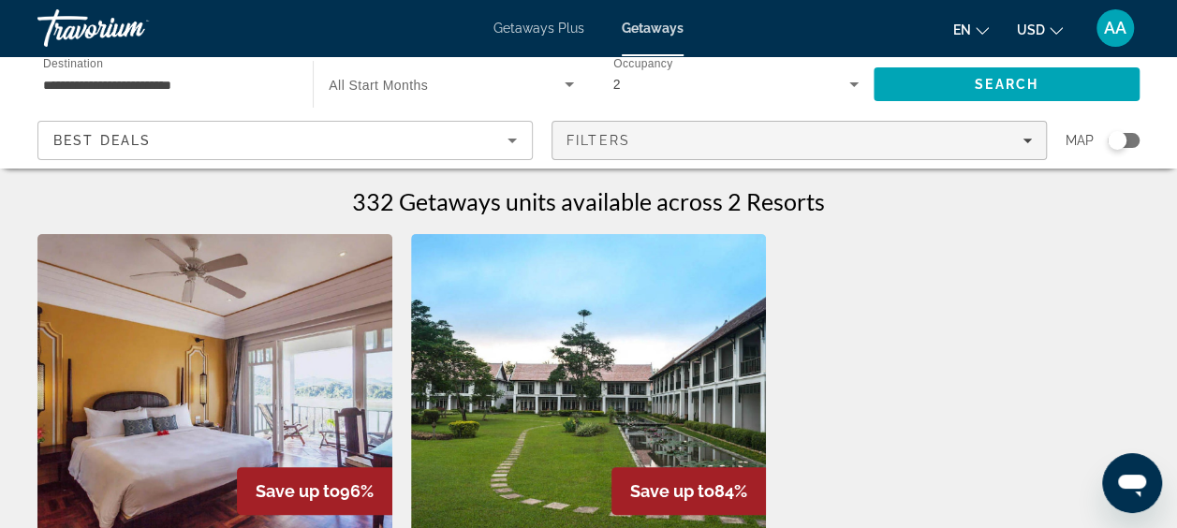
click at [863, 140] on div "Filters" at bounding box center [798, 140] width 465 height 15
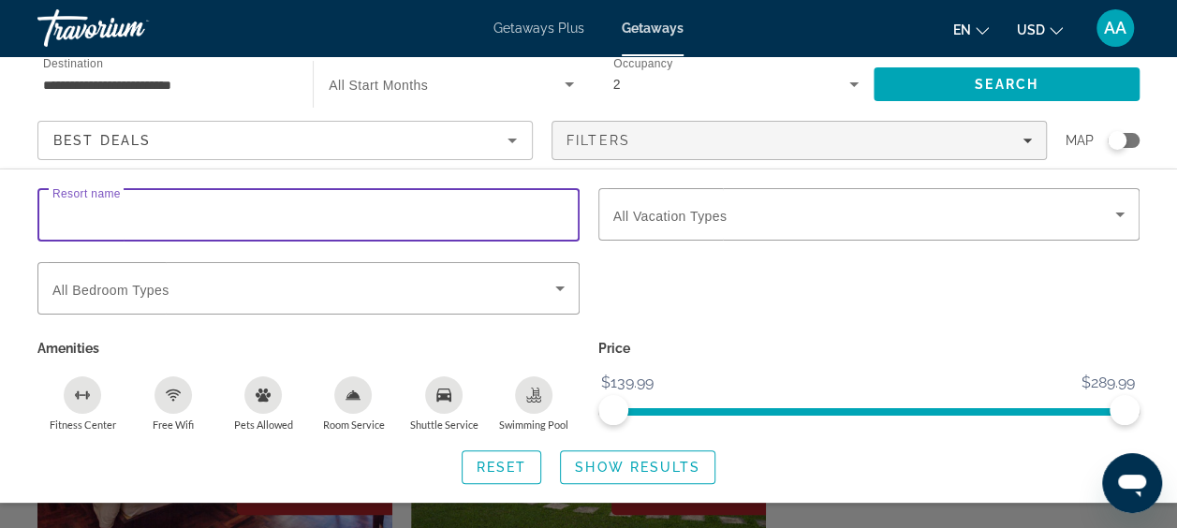
click at [170, 206] on input "Resort name" at bounding box center [308, 215] width 512 height 22
type input "**********"
click at [1009, 81] on span "Search" at bounding box center [1007, 84] width 64 height 15
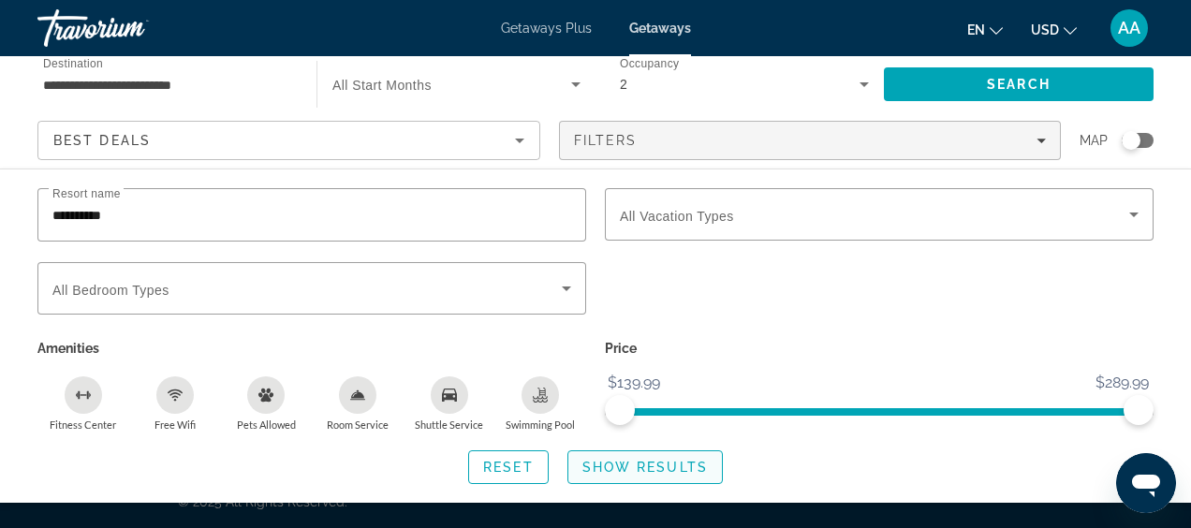
click at [646, 464] on span "Show Results" at bounding box center [644, 467] width 125 height 15
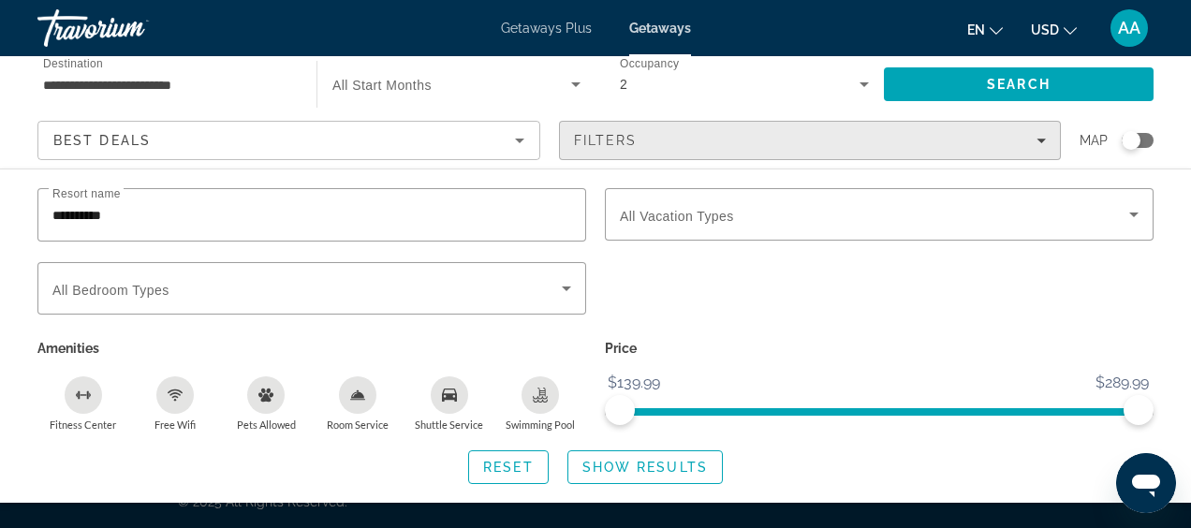
click at [1043, 136] on icon "Filters" at bounding box center [1040, 140] width 9 height 9
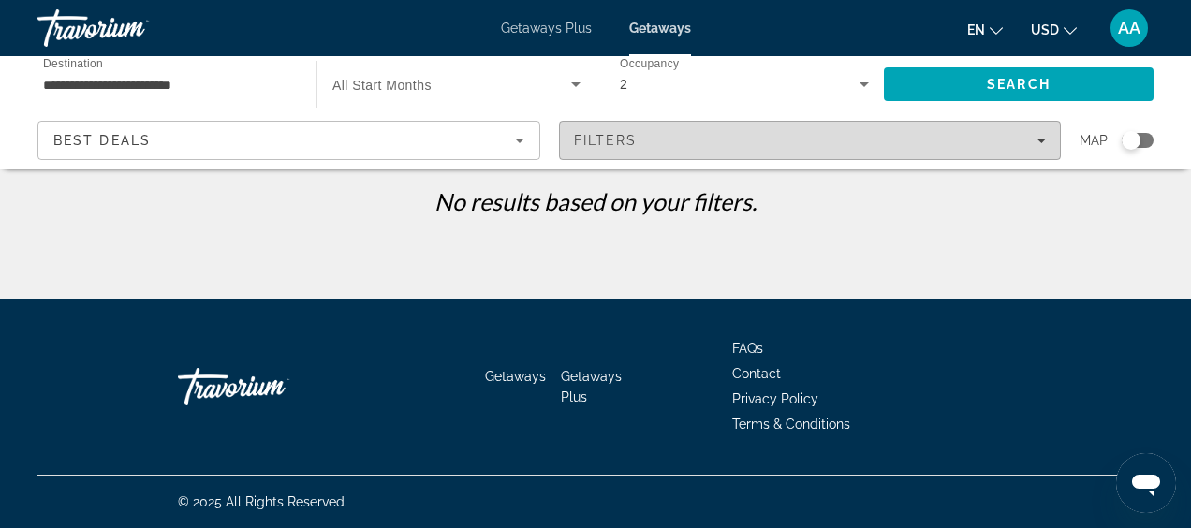
click at [1043, 136] on icon "Filters" at bounding box center [1040, 140] width 9 height 9
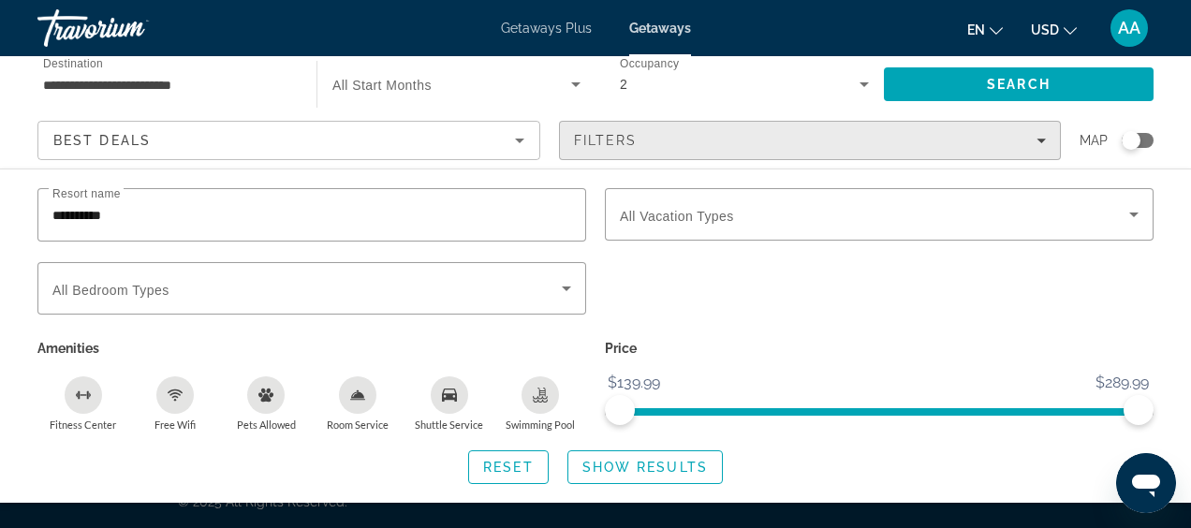
click at [1043, 136] on icon "Filters" at bounding box center [1040, 140] width 9 height 9
